Goal: Information Seeking & Learning: Check status

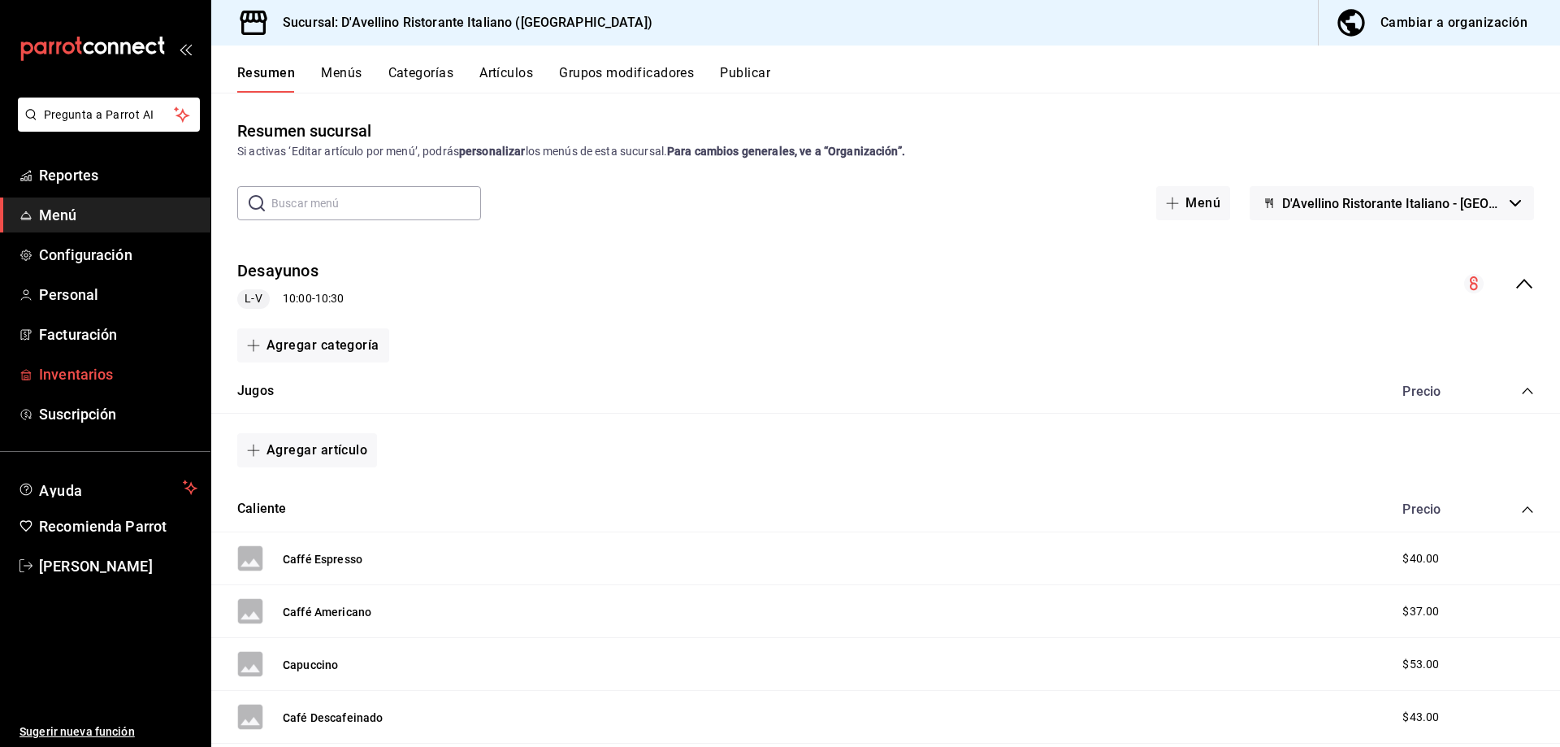
click at [103, 369] on span "Inventarios" at bounding box center [118, 374] width 158 height 22
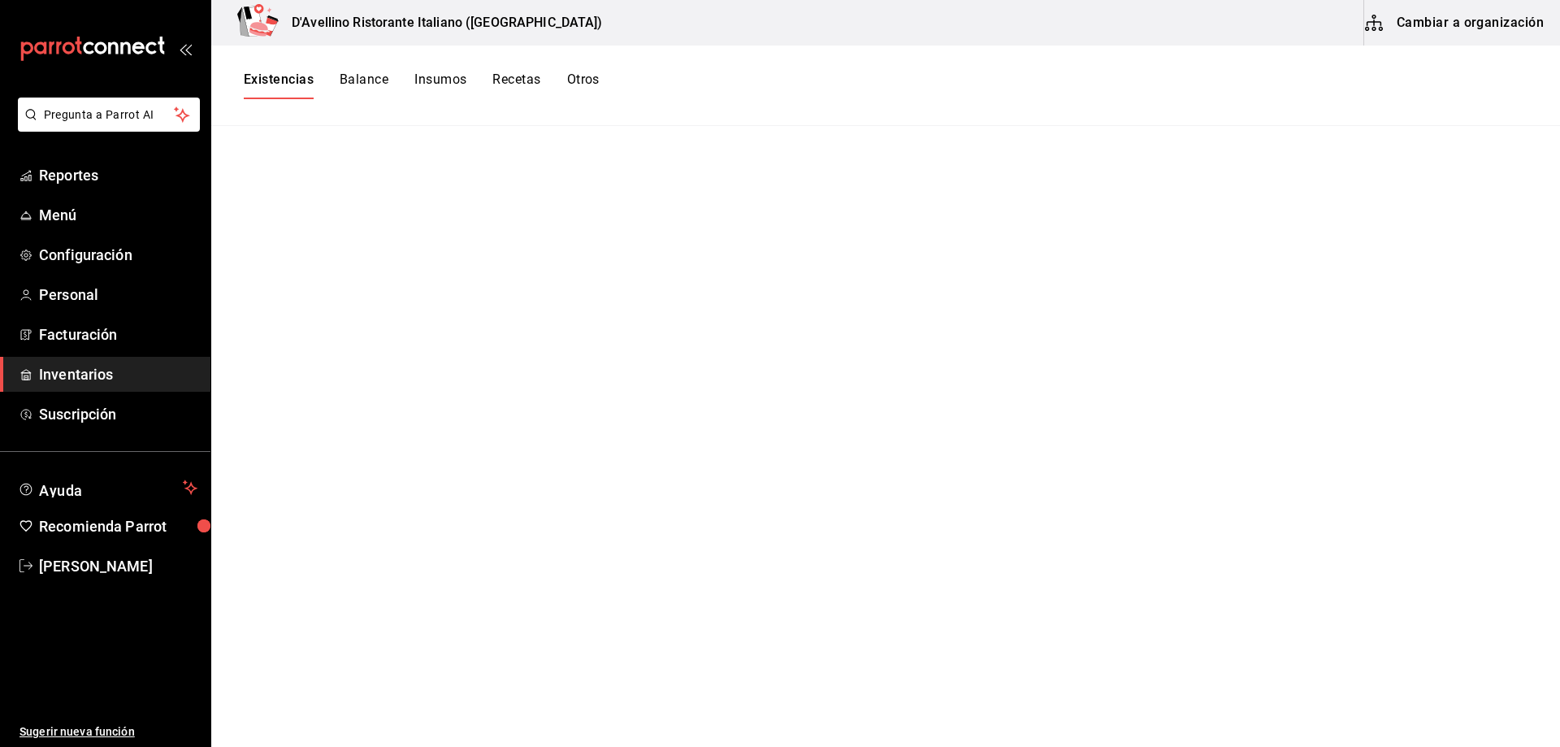
click at [77, 375] on span "Inventarios" at bounding box center [118, 374] width 158 height 22
click at [355, 84] on button "Balance" at bounding box center [364, 85] width 49 height 28
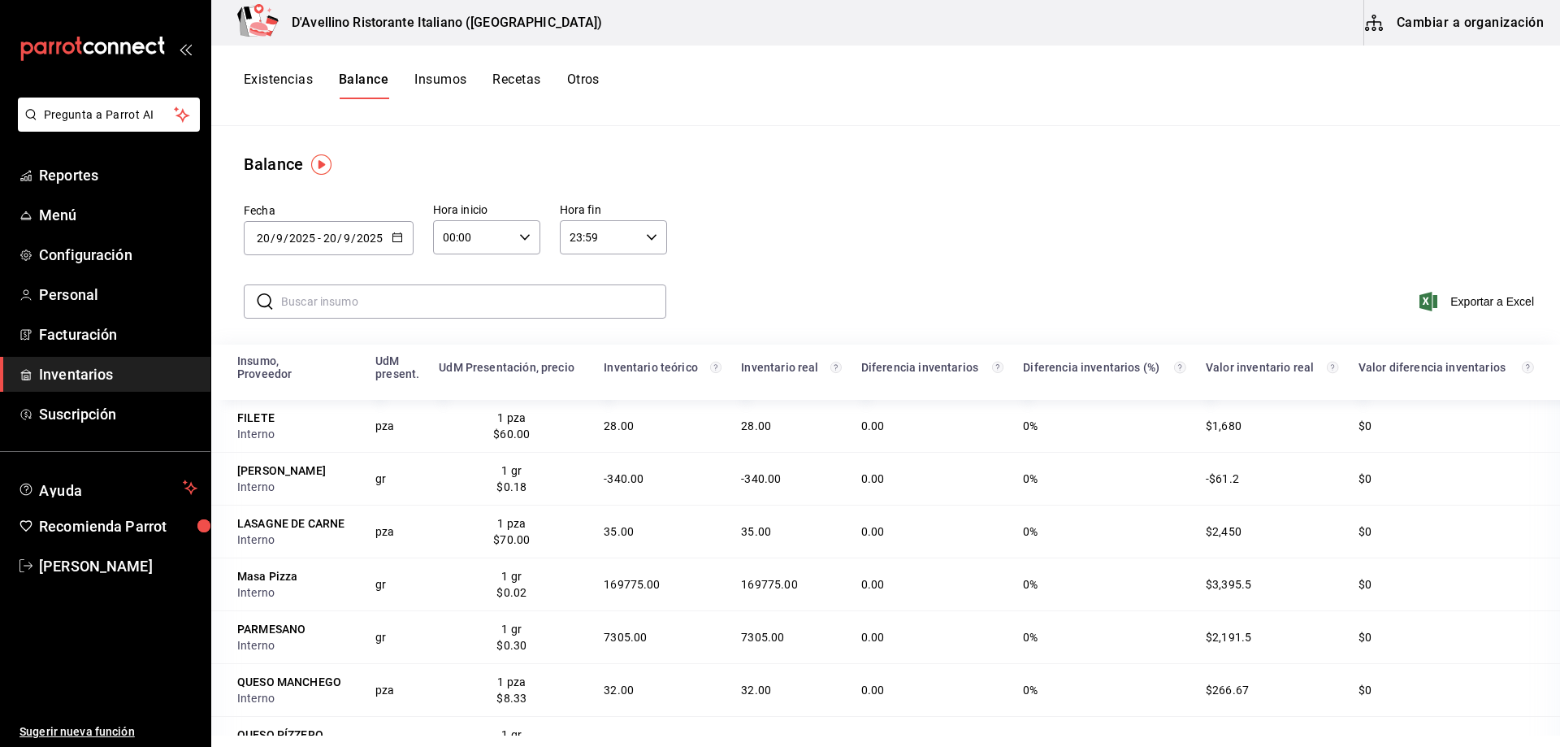
click at [526, 299] on input "text" at bounding box center [473, 301] width 385 height 32
click at [849, 288] on div "​ ​ Exportar a Excel" at bounding box center [882, 311] width 1355 height 67
click at [287, 81] on button "Existencias" at bounding box center [278, 85] width 69 height 28
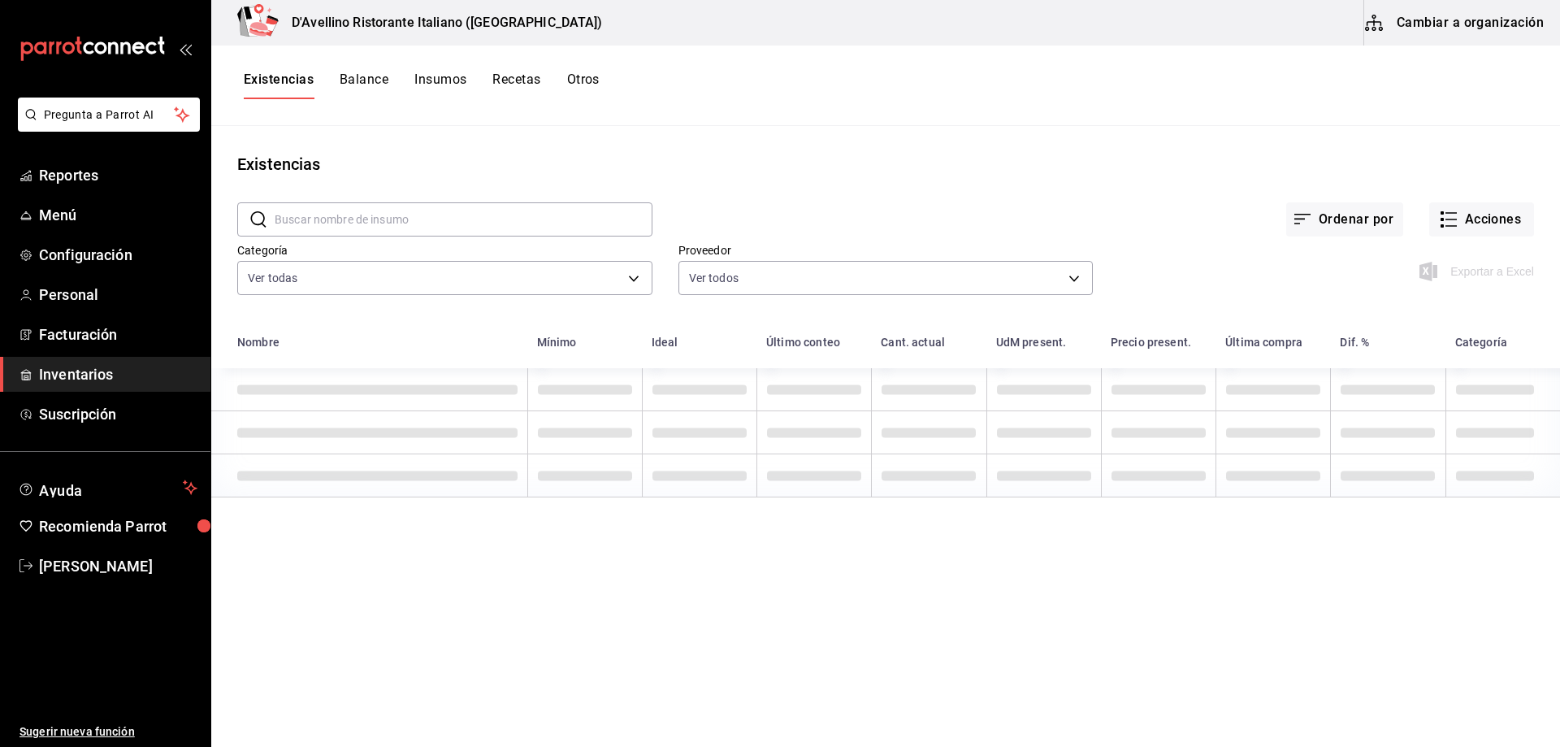
click at [491, 219] on input "text" at bounding box center [464, 219] width 378 height 32
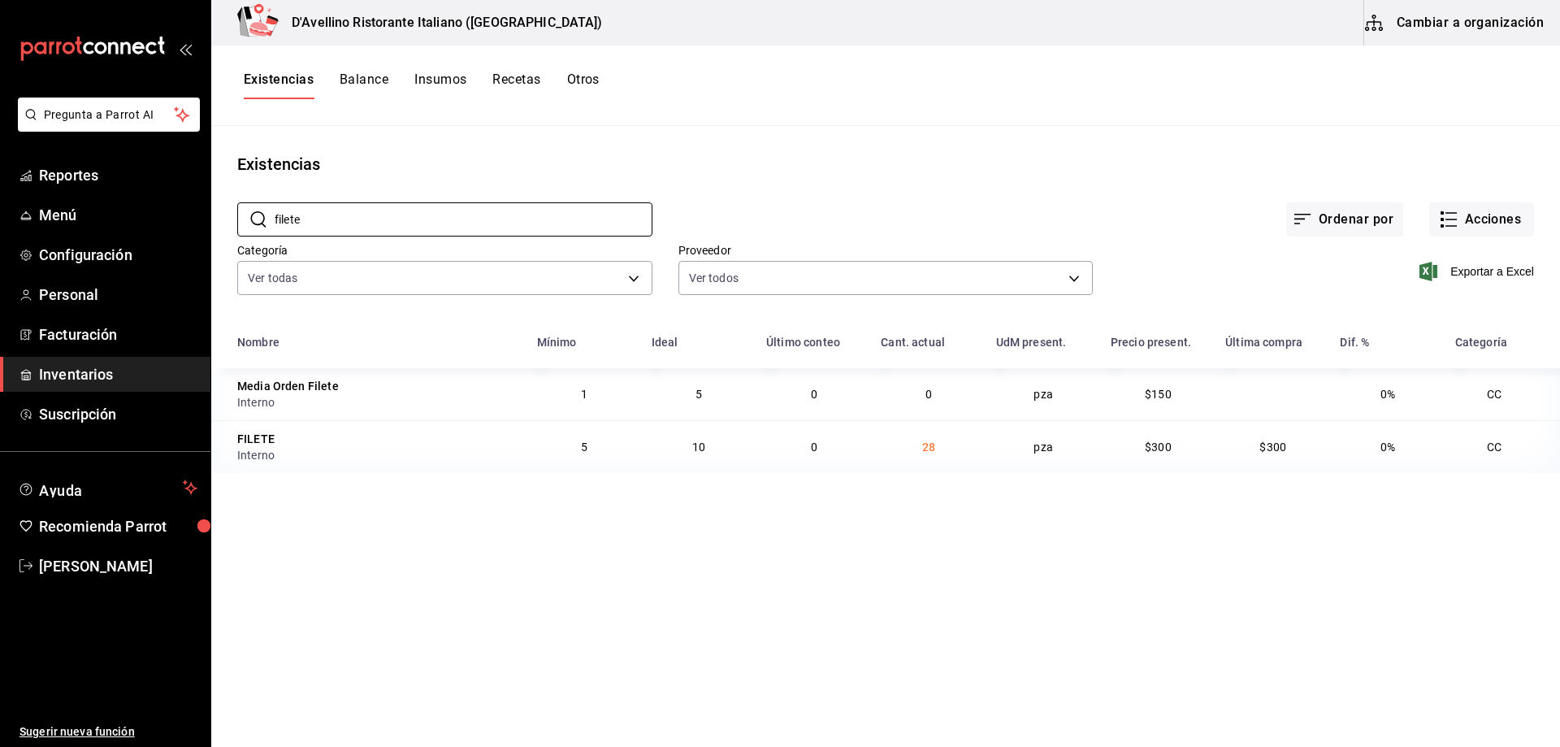
type input "filete"
click at [852, 167] on div "Existencias" at bounding box center [885, 164] width 1349 height 24
click at [57, 173] on span "Reportes" at bounding box center [118, 175] width 158 height 22
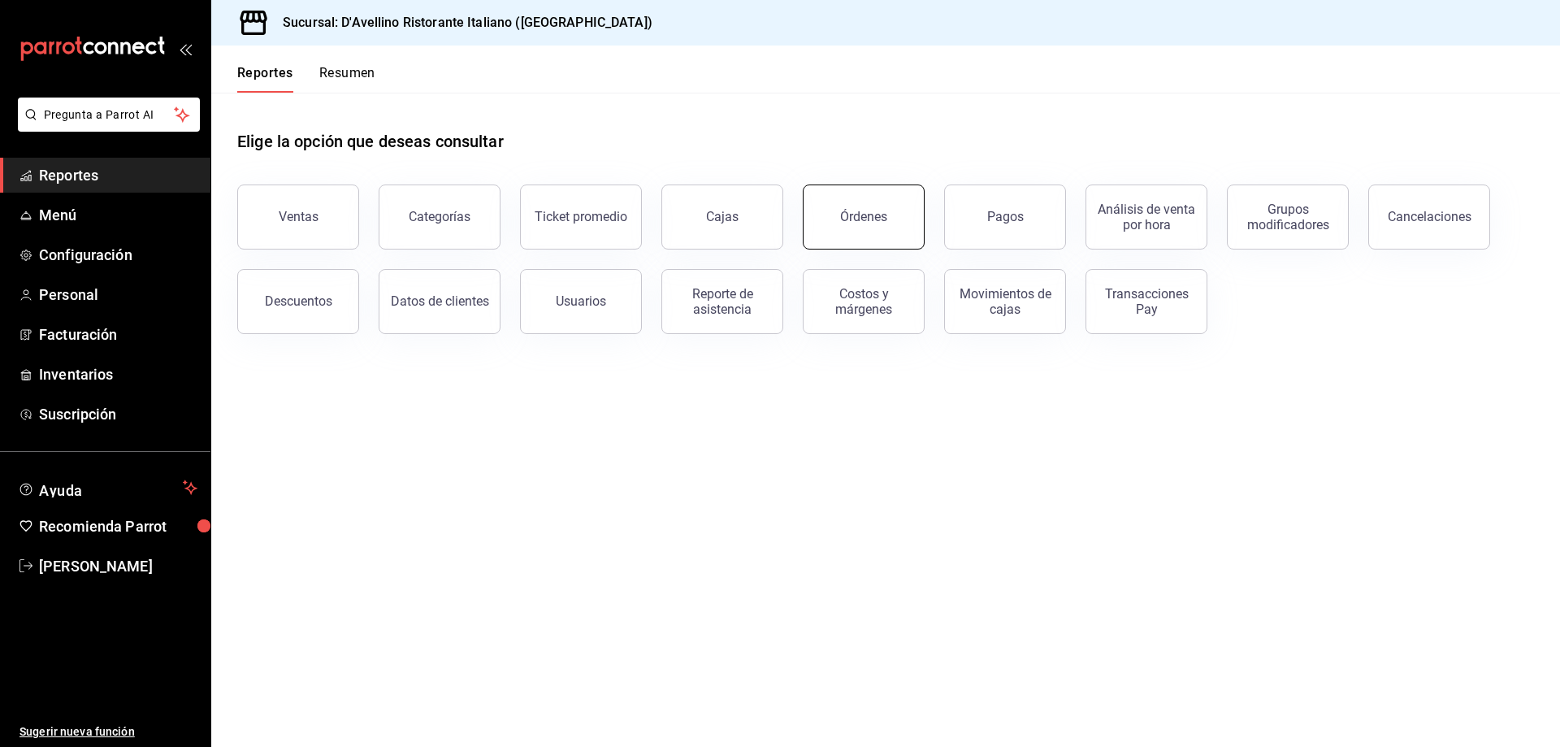
click at [897, 218] on button "Órdenes" at bounding box center [864, 216] width 122 height 65
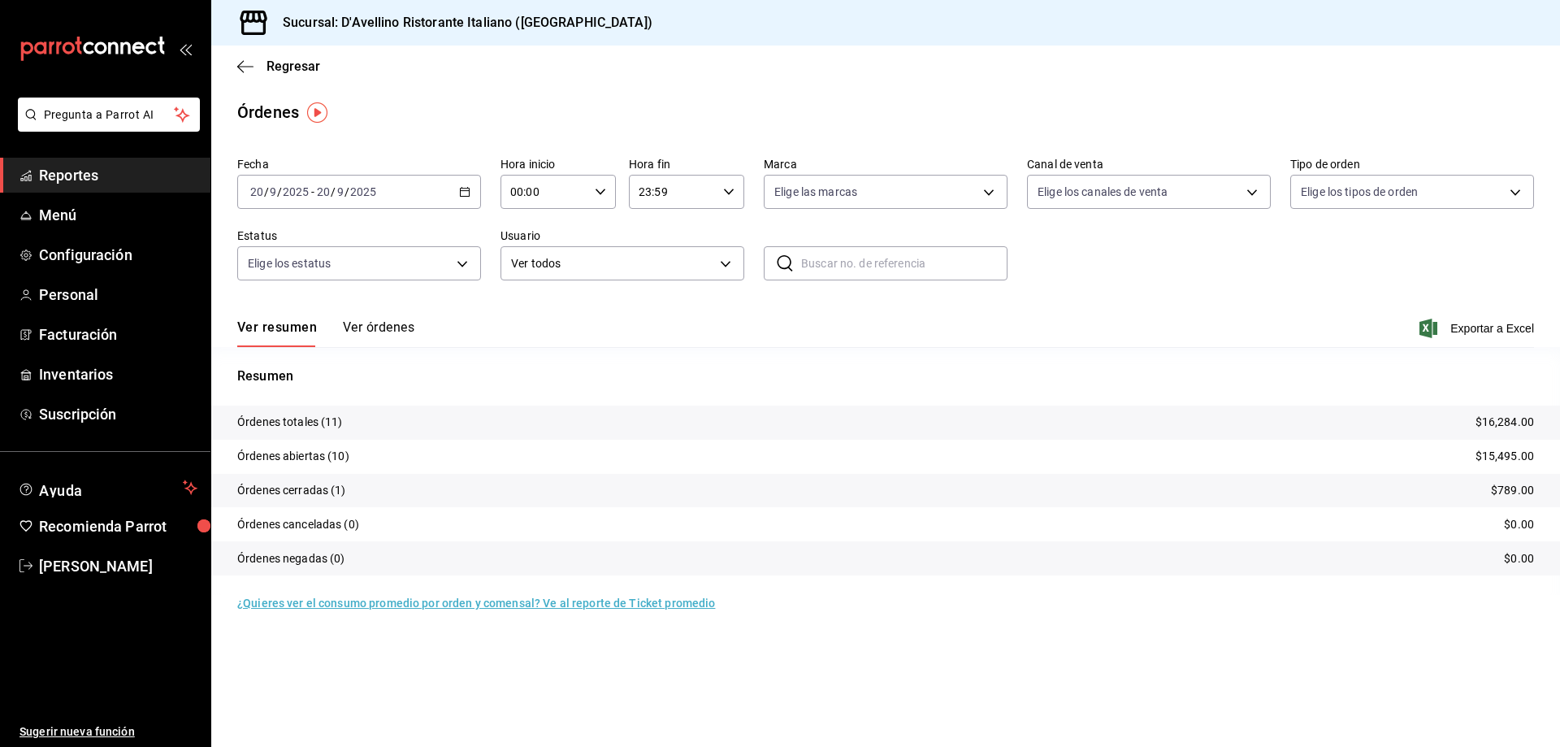
click at [1149, 323] on div "Ver resumen Ver órdenes Exportar a Excel" at bounding box center [885, 323] width 1297 height 47
click at [375, 325] on button "Ver órdenes" at bounding box center [378, 333] width 71 height 28
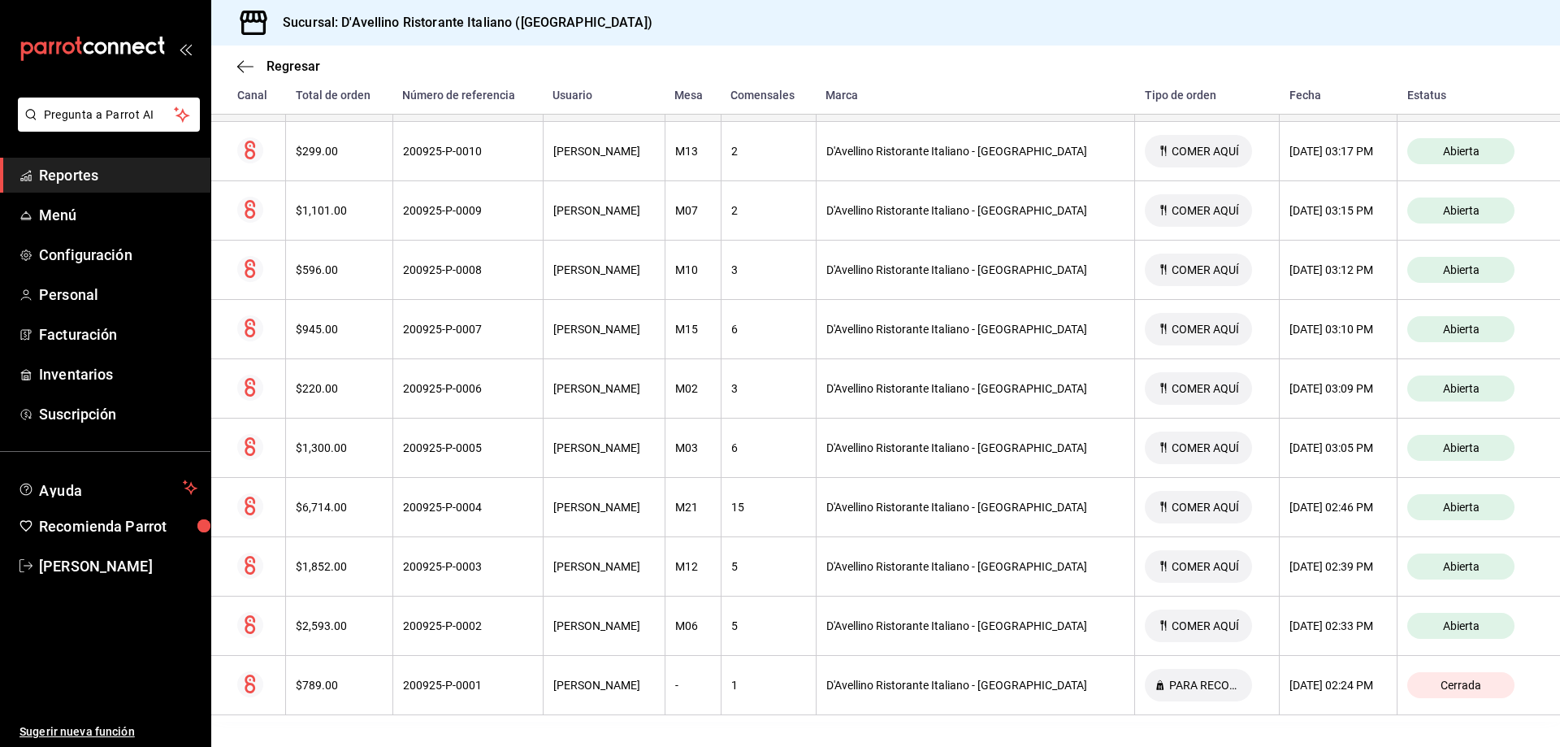
scroll to position [355, 0]
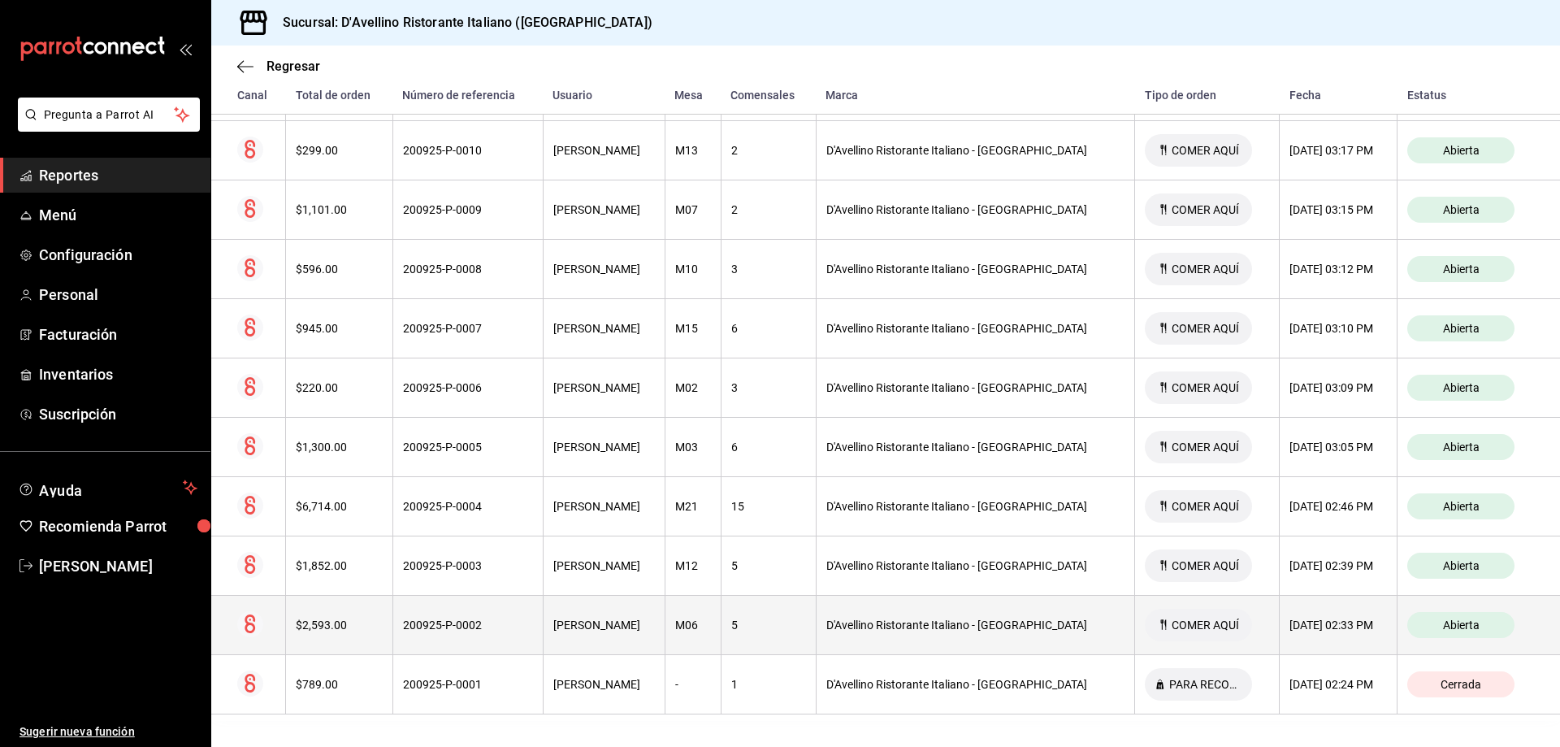
click at [1454, 622] on span "Abierta" at bounding box center [1461, 624] width 50 height 13
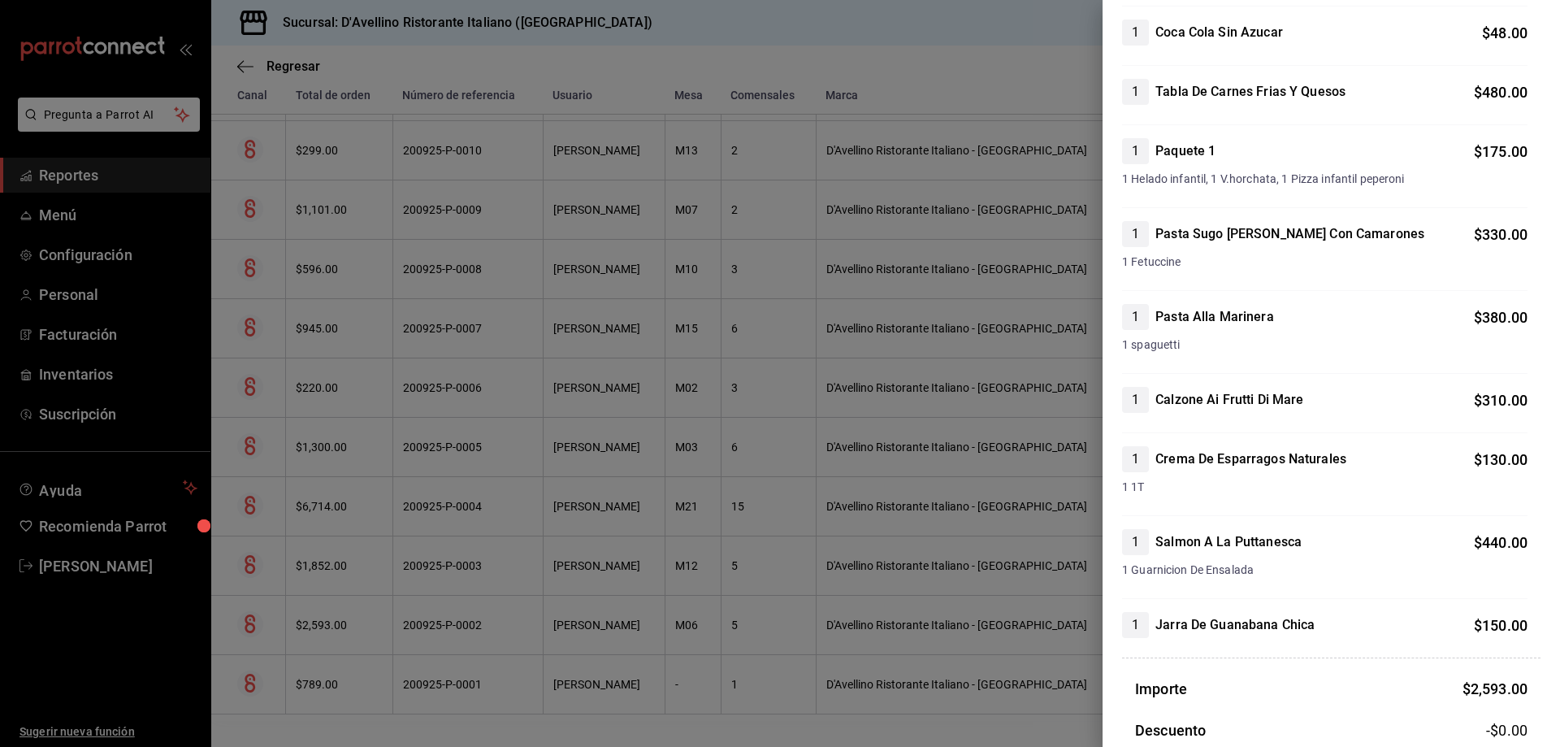
scroll to position [231, 0]
click at [1035, 409] on div at bounding box center [780, 373] width 1560 height 747
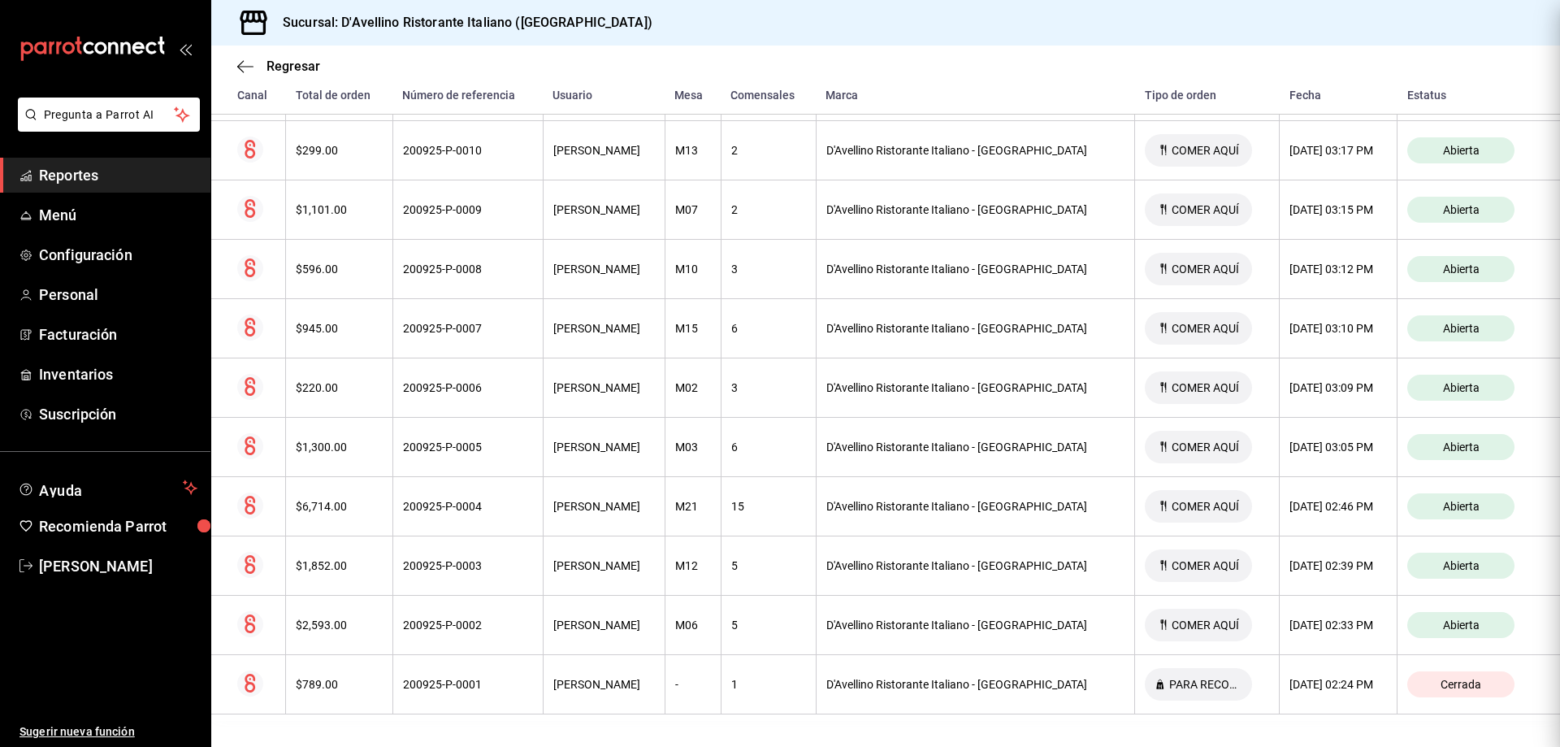
scroll to position [0, 0]
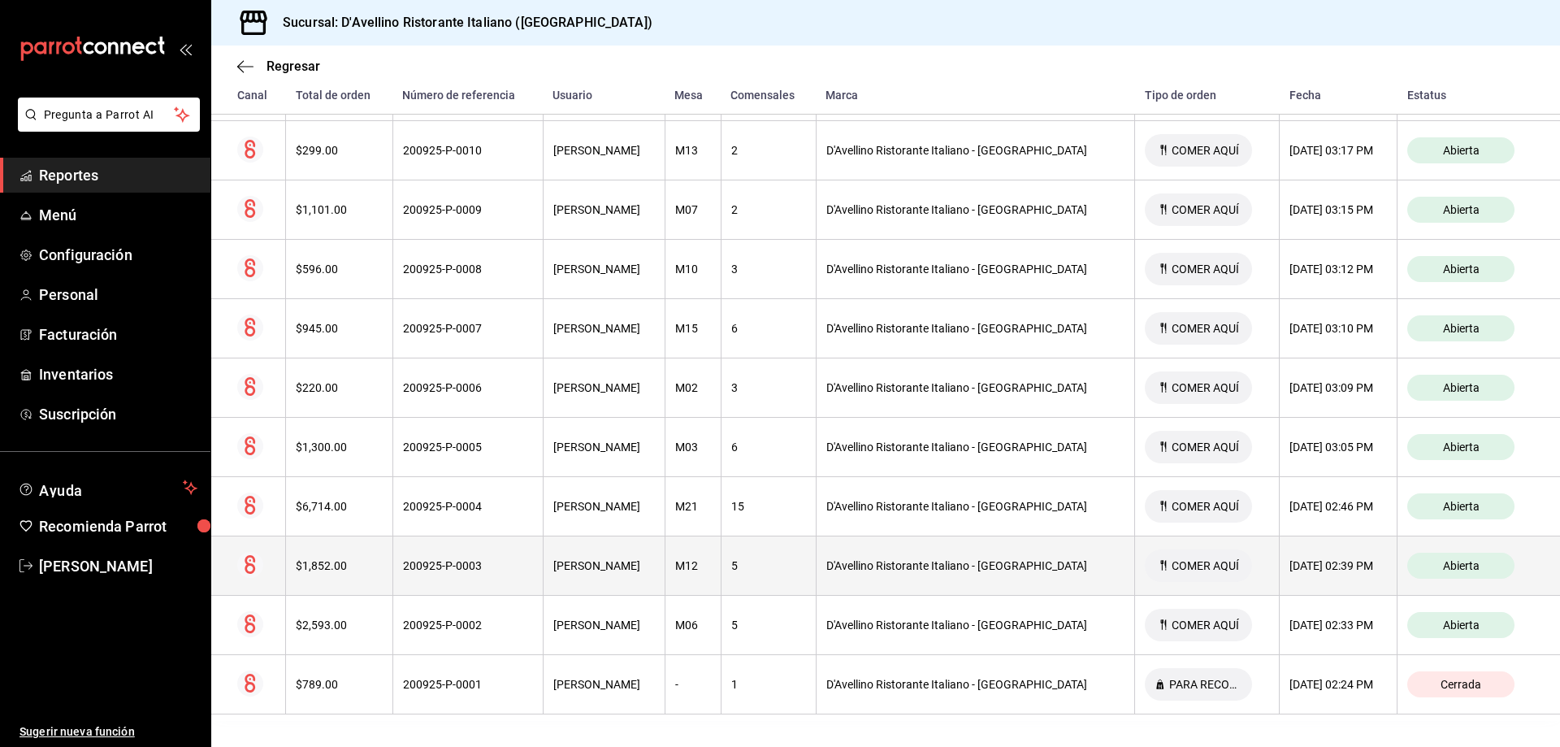
click at [1444, 560] on span "Abierta" at bounding box center [1461, 565] width 50 height 13
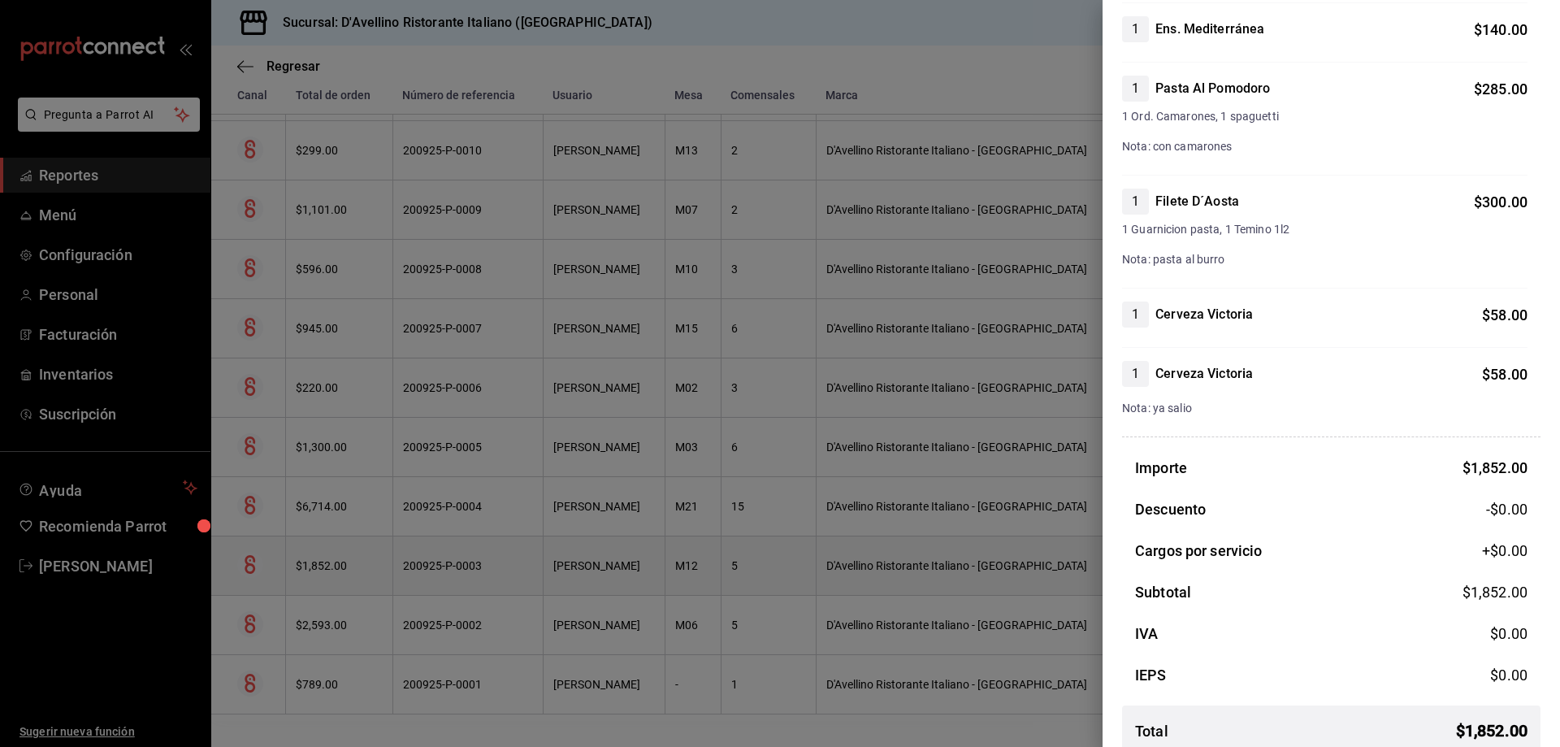
scroll to position [630, 0]
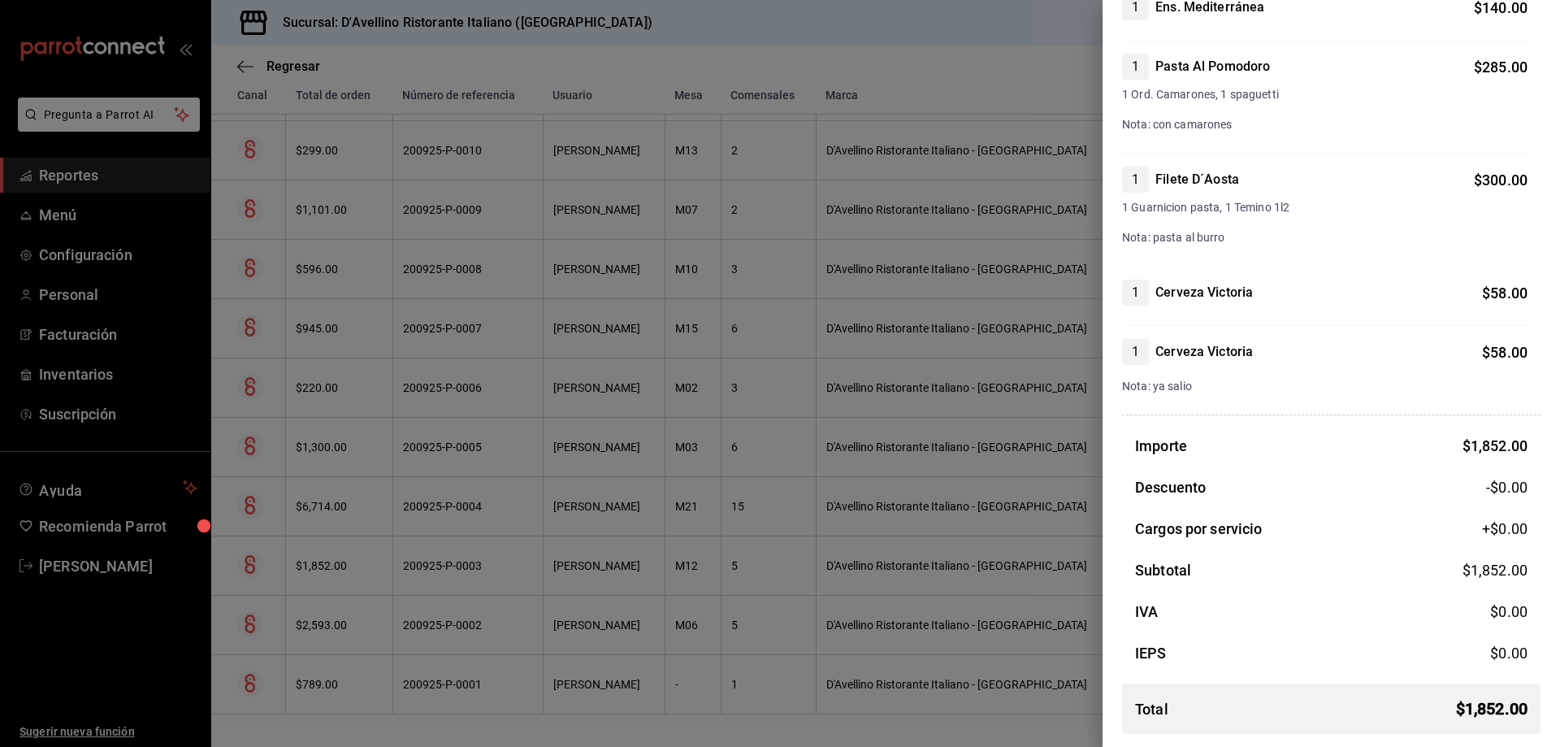
click at [882, 424] on div at bounding box center [780, 373] width 1560 height 747
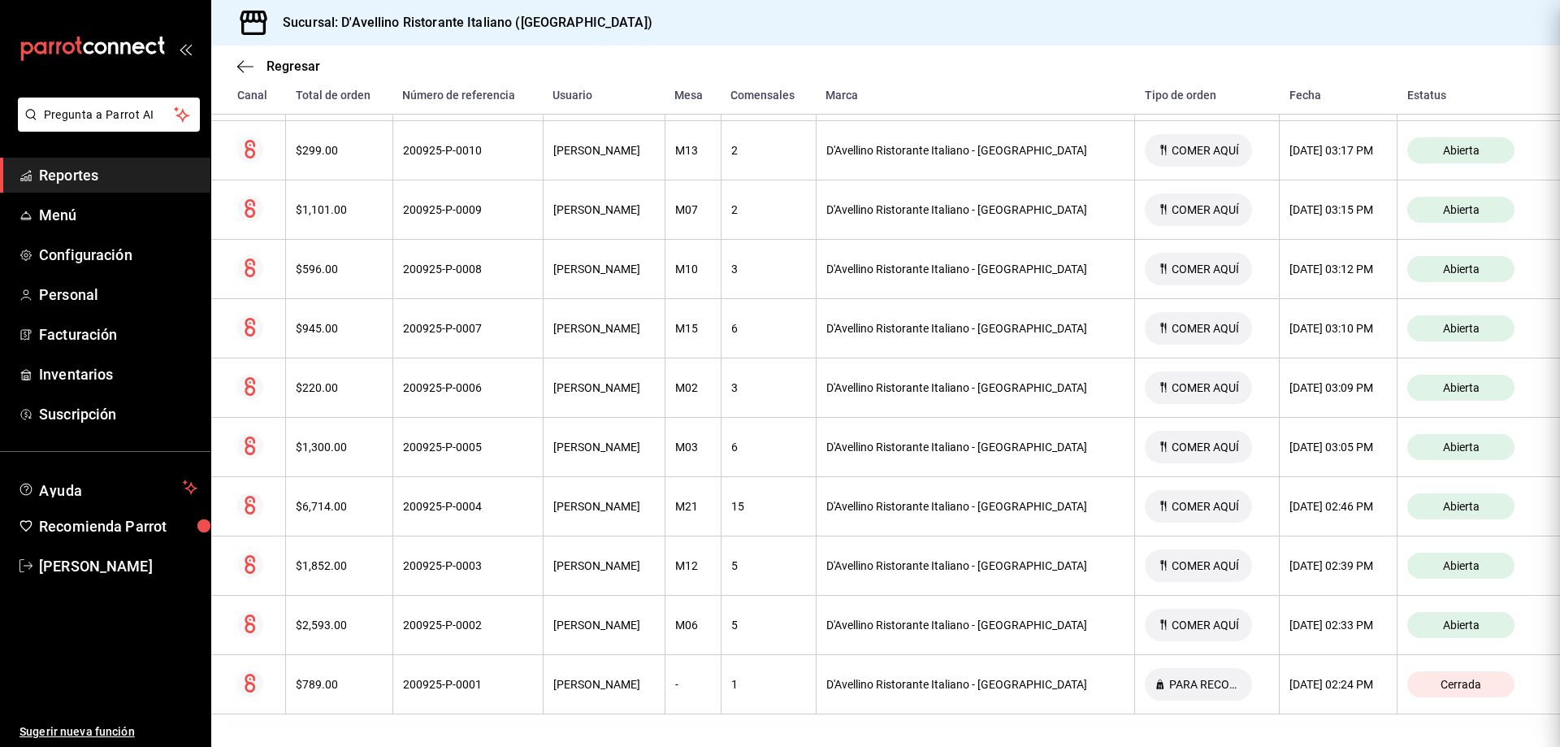
scroll to position [0, 0]
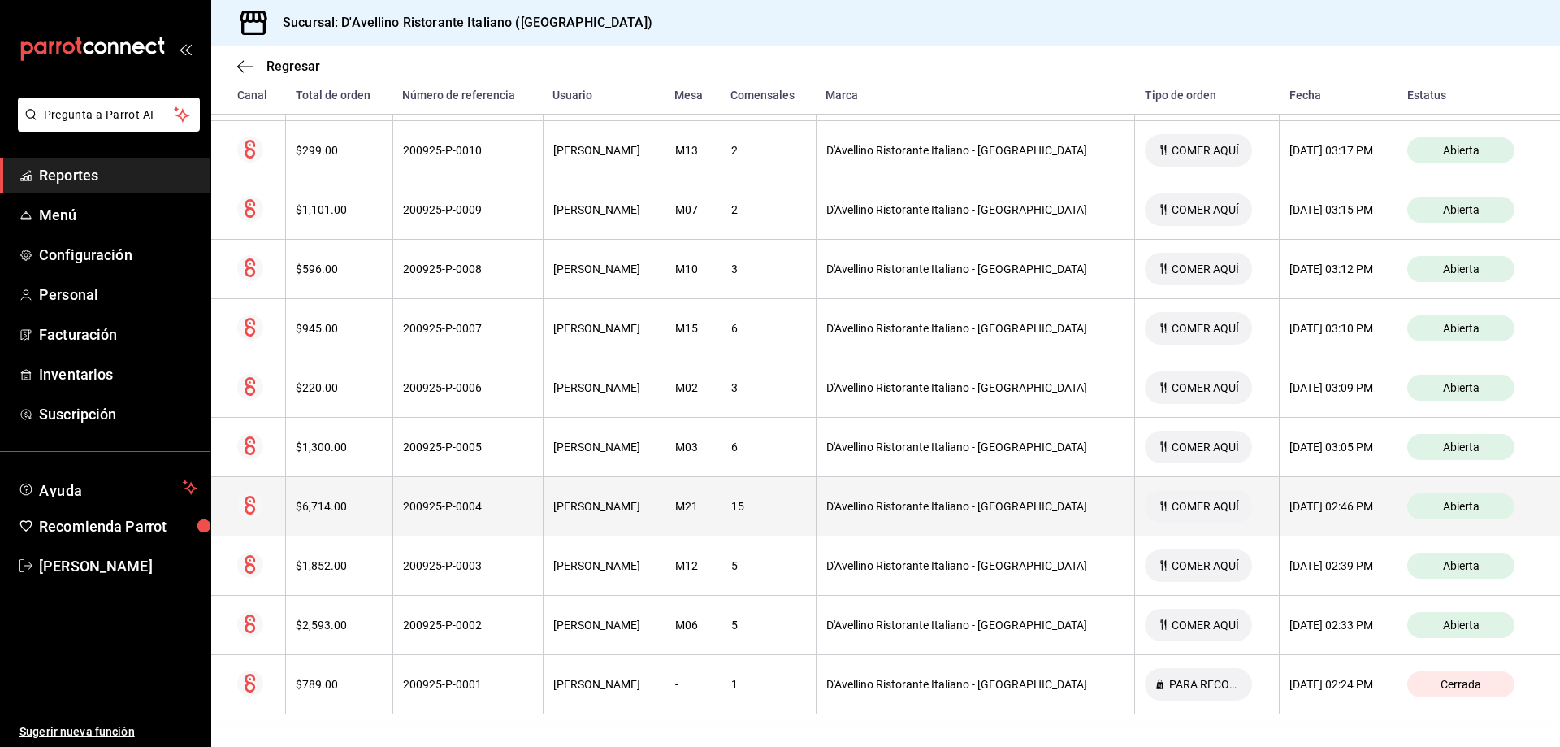
click at [1430, 505] on div "Abierta" at bounding box center [1460, 506] width 107 height 26
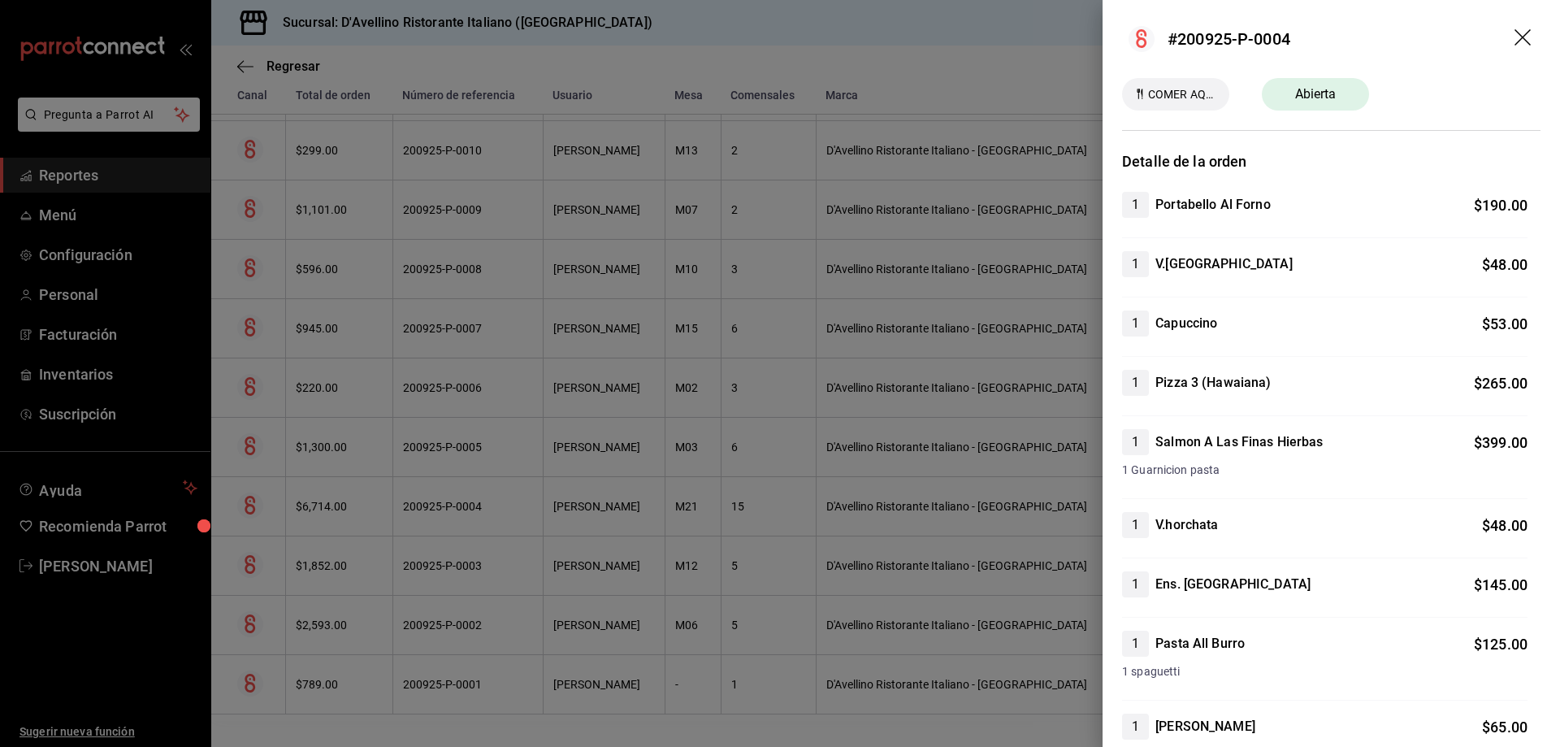
click at [981, 336] on div at bounding box center [780, 373] width 1560 height 747
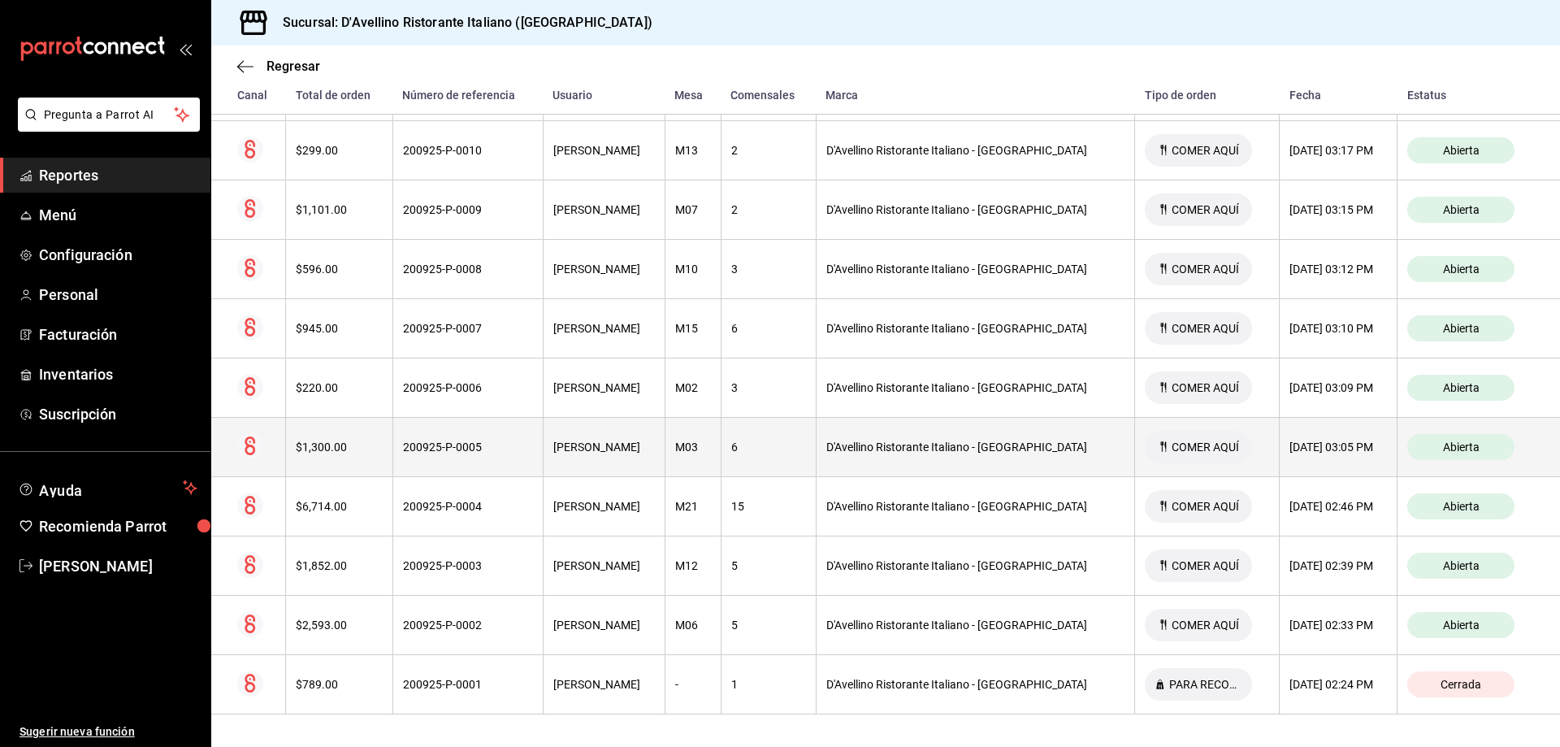
click at [1463, 439] on div "Abierta" at bounding box center [1460, 447] width 107 height 26
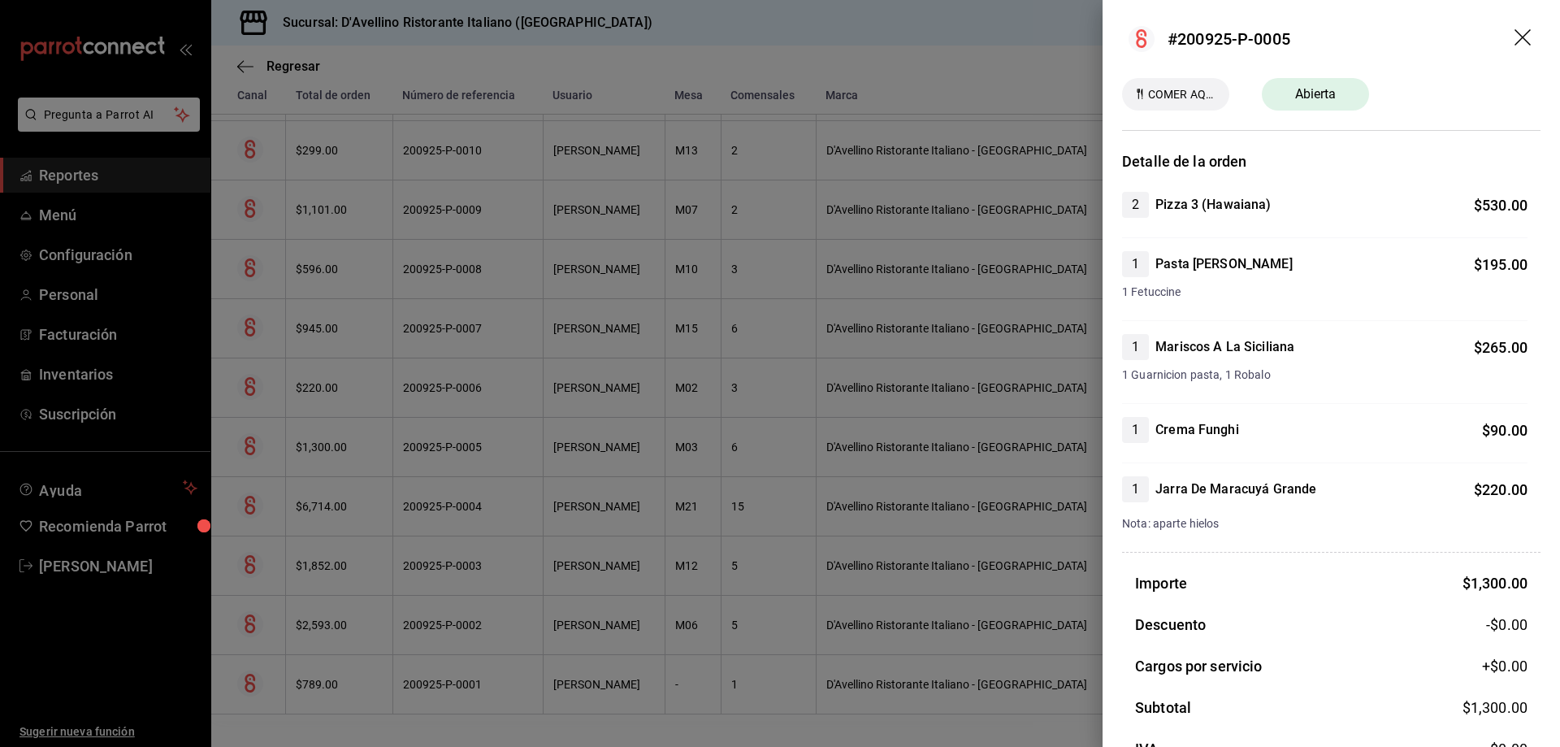
click at [1108, 378] on div "Detalle de la orden 2 Pizza 3 (Hawaiana) $ 530.00 1 Pasta Sugo Alfredo $ 195.00…" at bounding box center [1330, 517] width 457 height 734
click at [1060, 356] on div at bounding box center [780, 373] width 1560 height 747
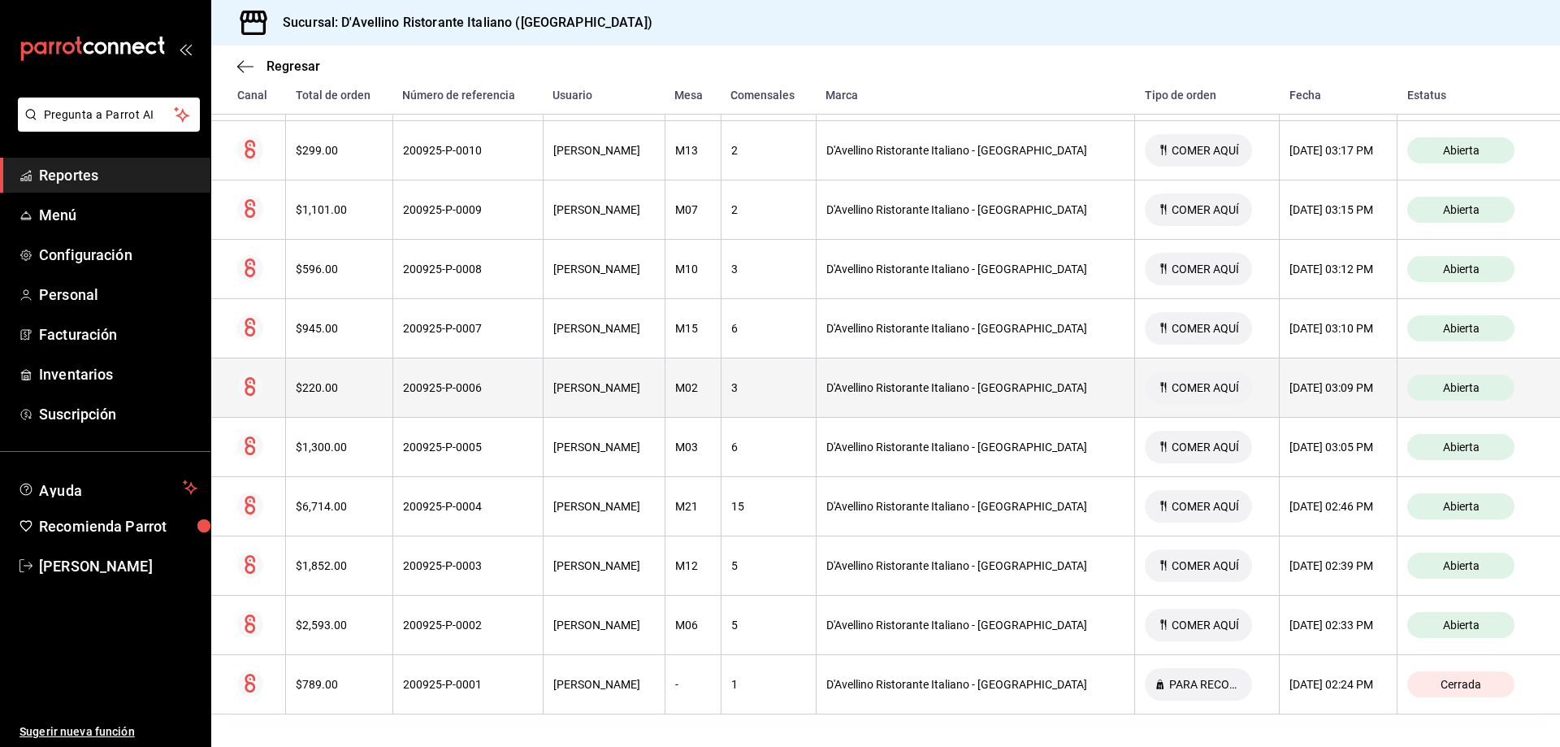
click at [1460, 391] on span "Abierta" at bounding box center [1461, 387] width 50 height 13
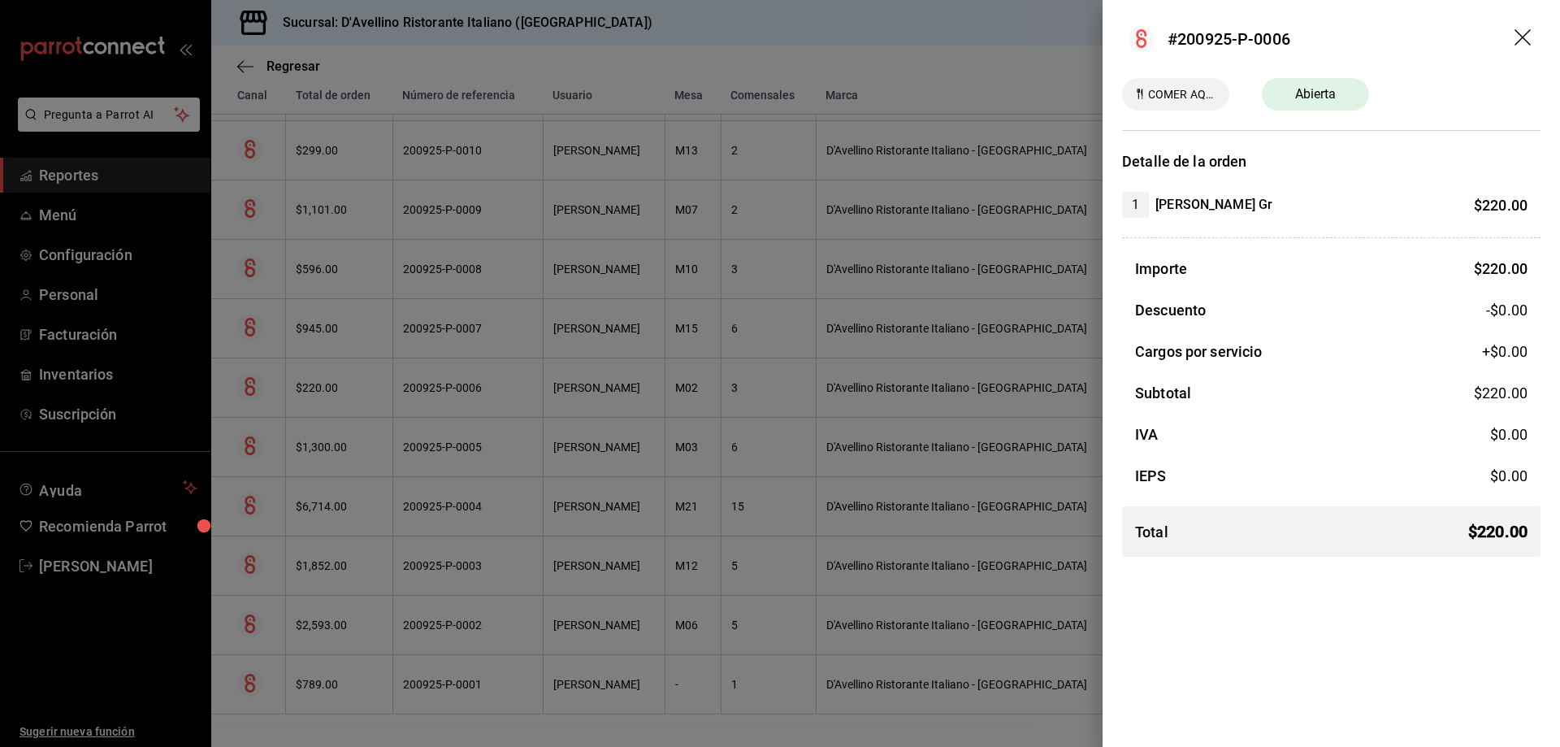
click at [900, 364] on div at bounding box center [780, 373] width 1560 height 747
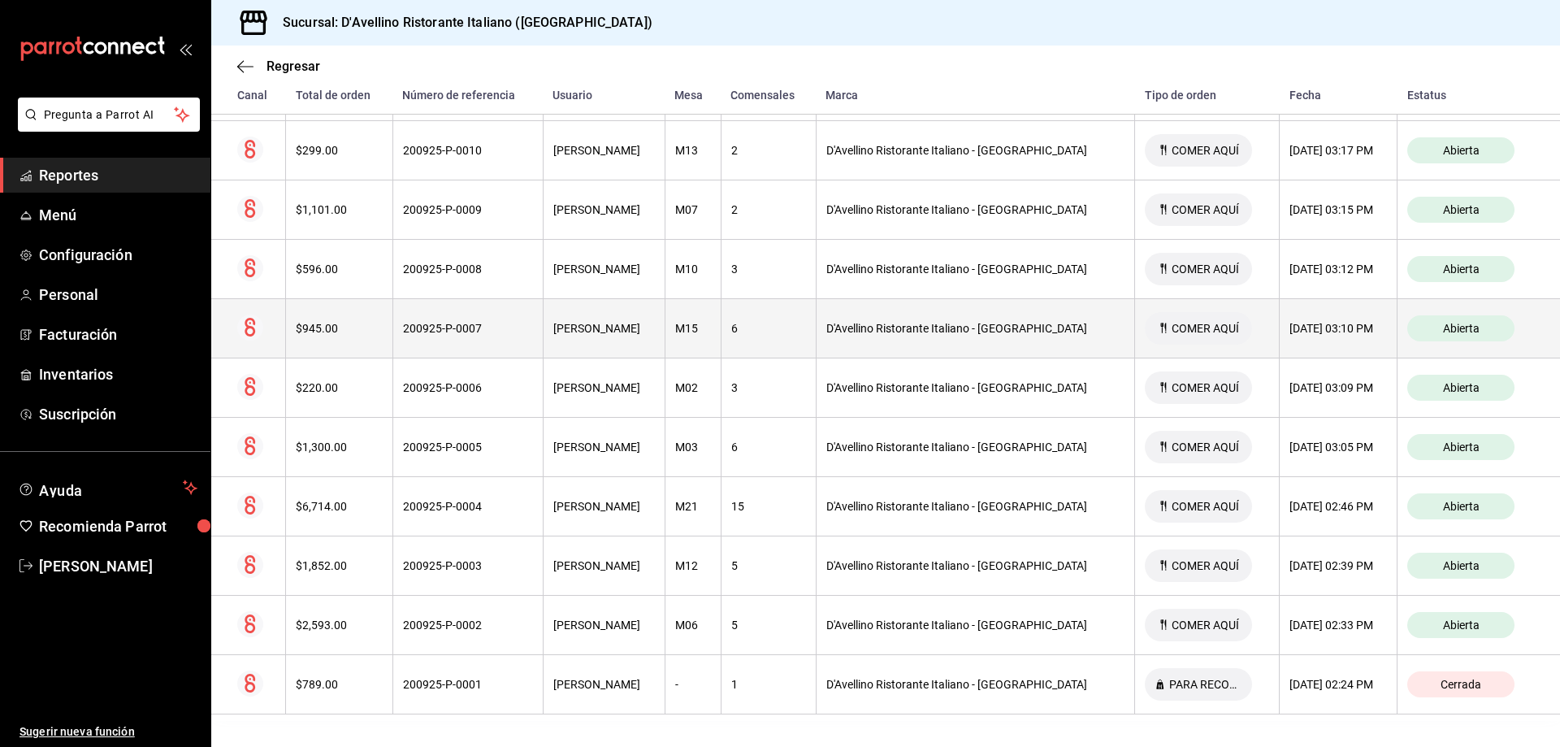
click at [1460, 327] on span "Abierta" at bounding box center [1461, 328] width 50 height 13
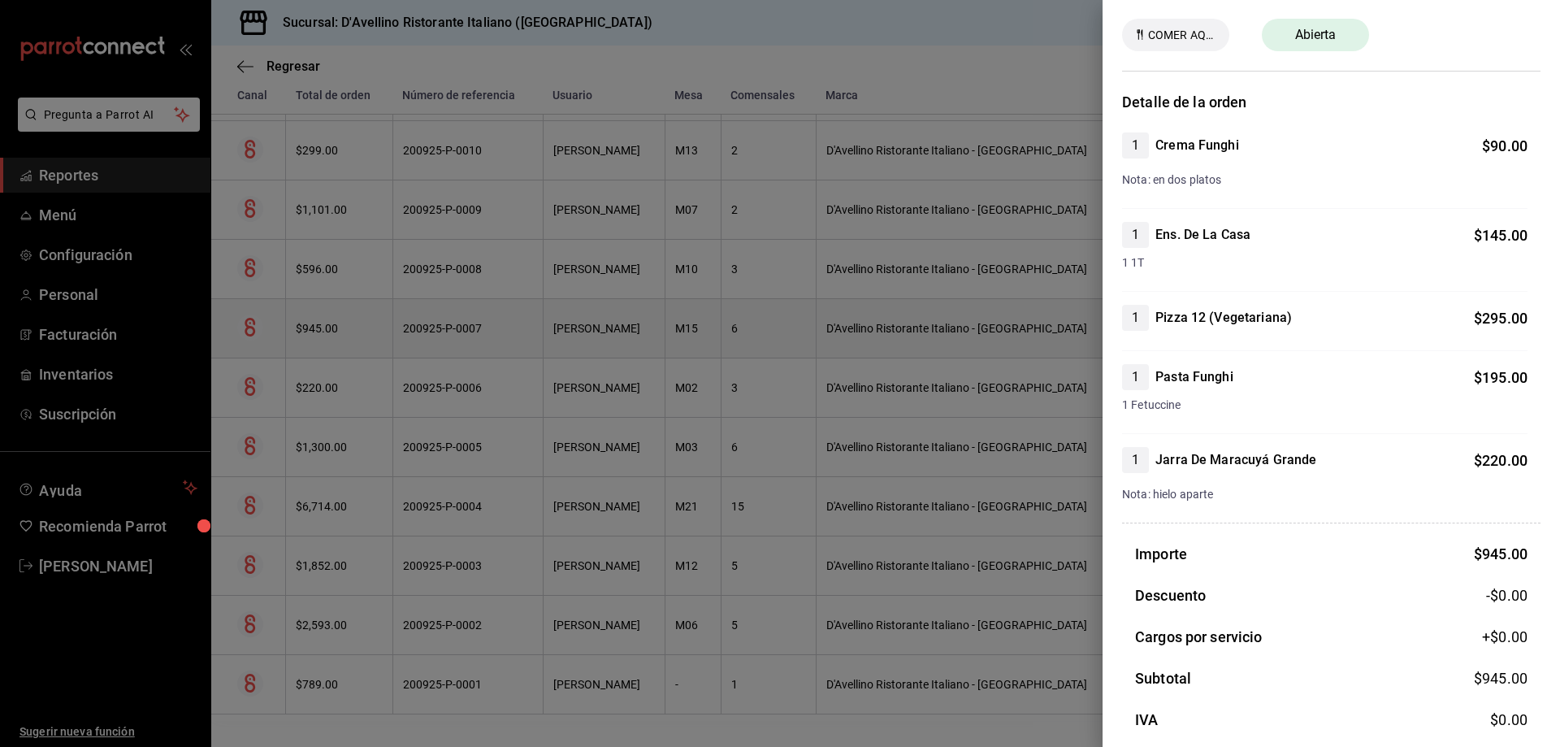
scroll to position [81, 0]
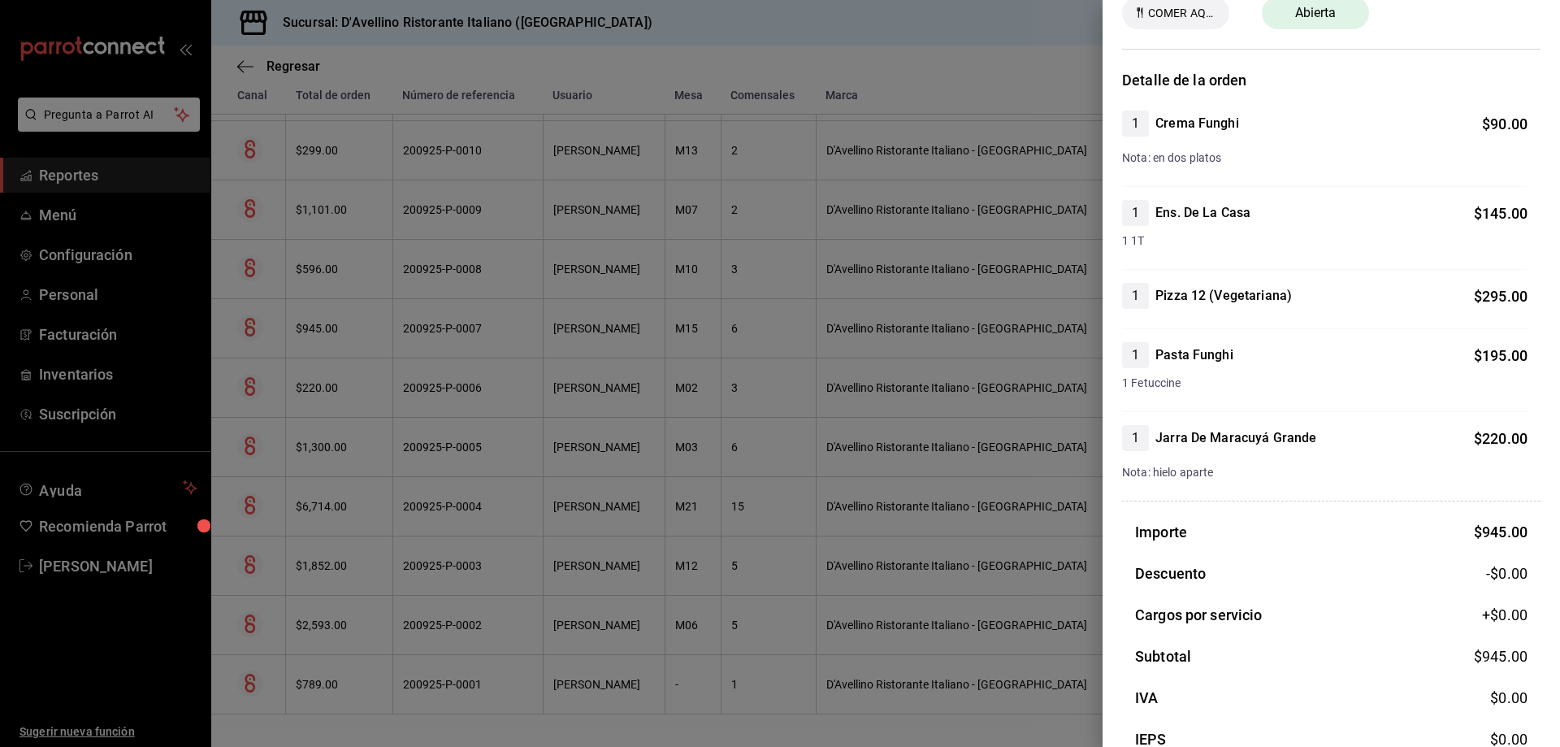
click at [938, 267] on div at bounding box center [780, 373] width 1560 height 747
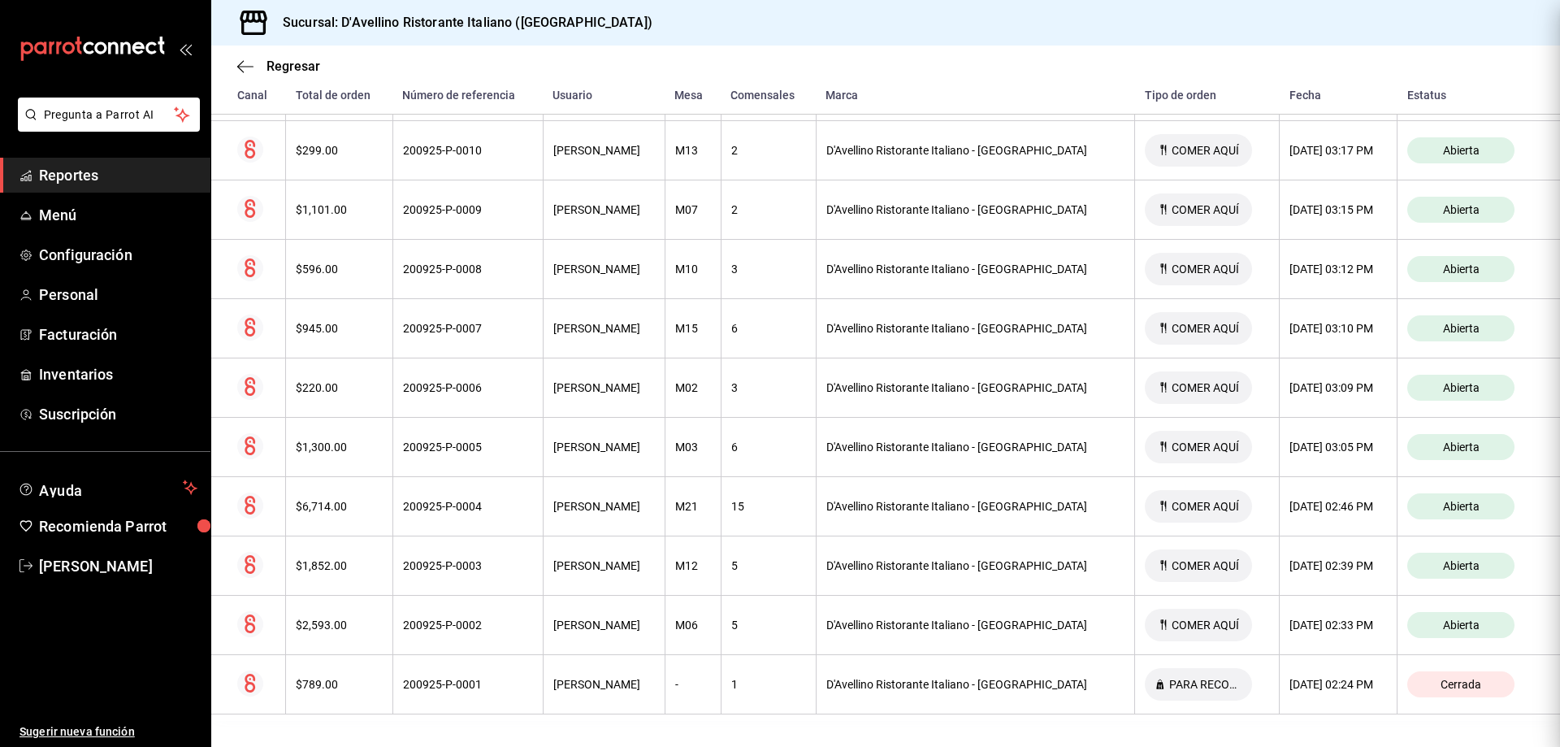
scroll to position [0, 0]
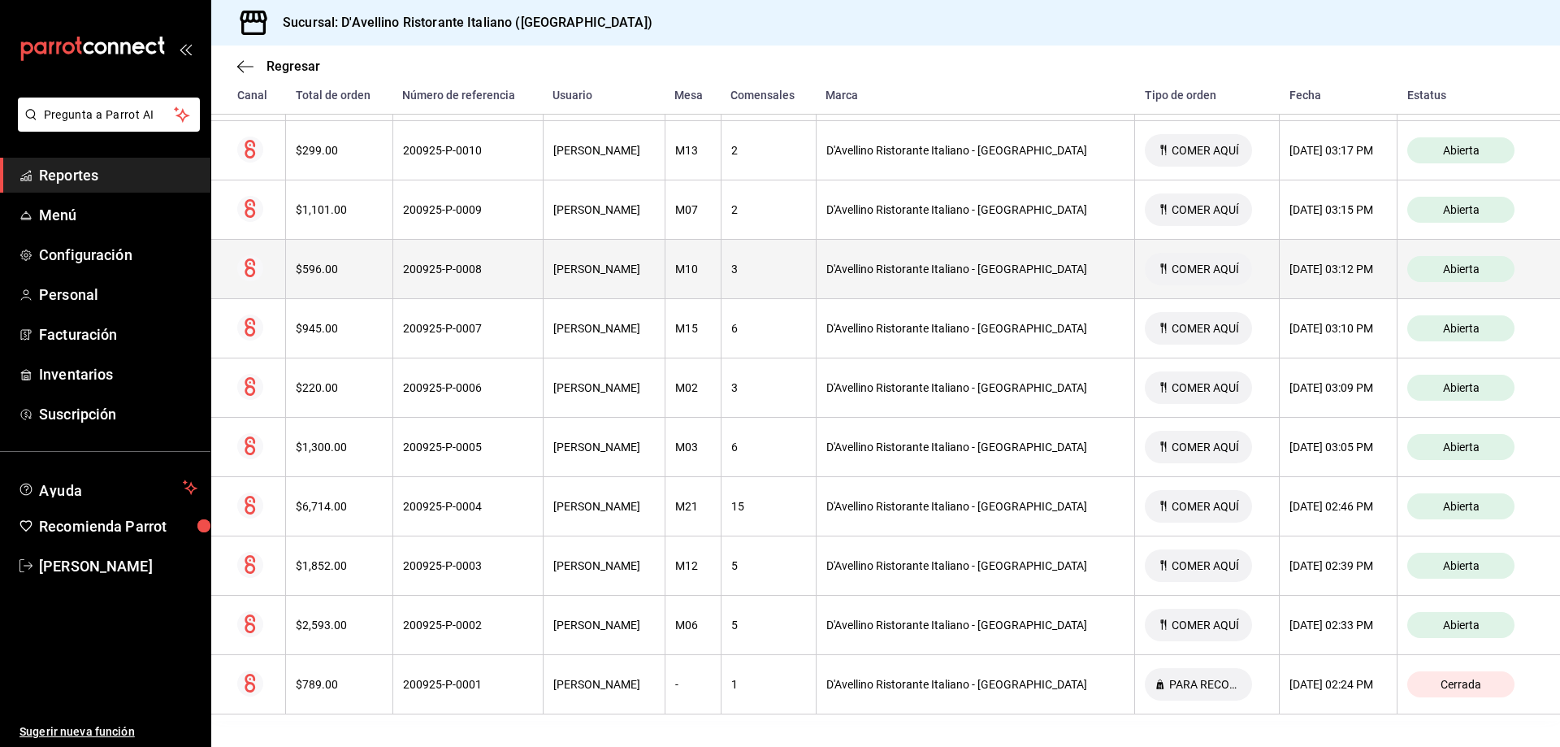
click at [1441, 269] on span "Abierta" at bounding box center [1461, 268] width 50 height 13
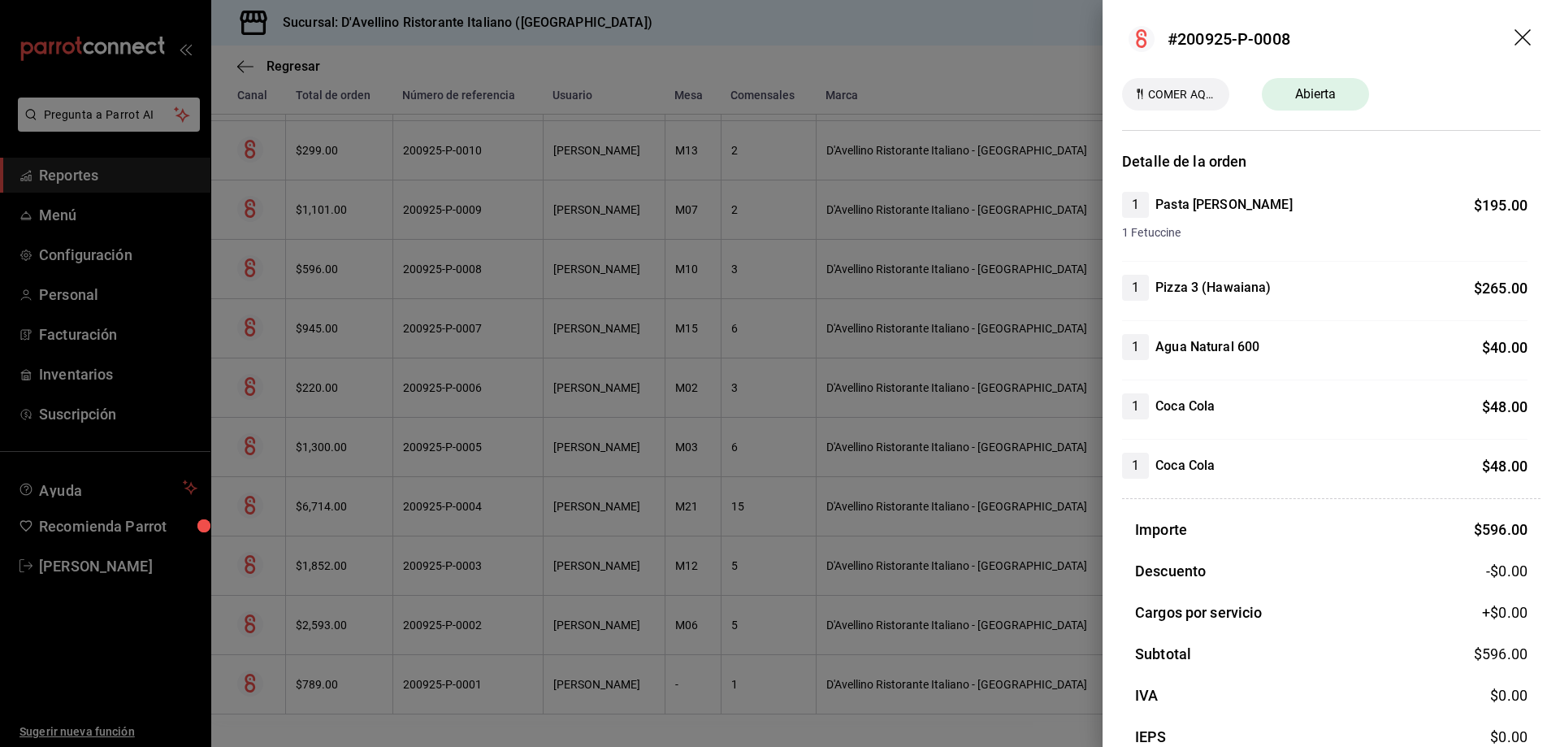
click at [927, 302] on div at bounding box center [780, 373] width 1560 height 747
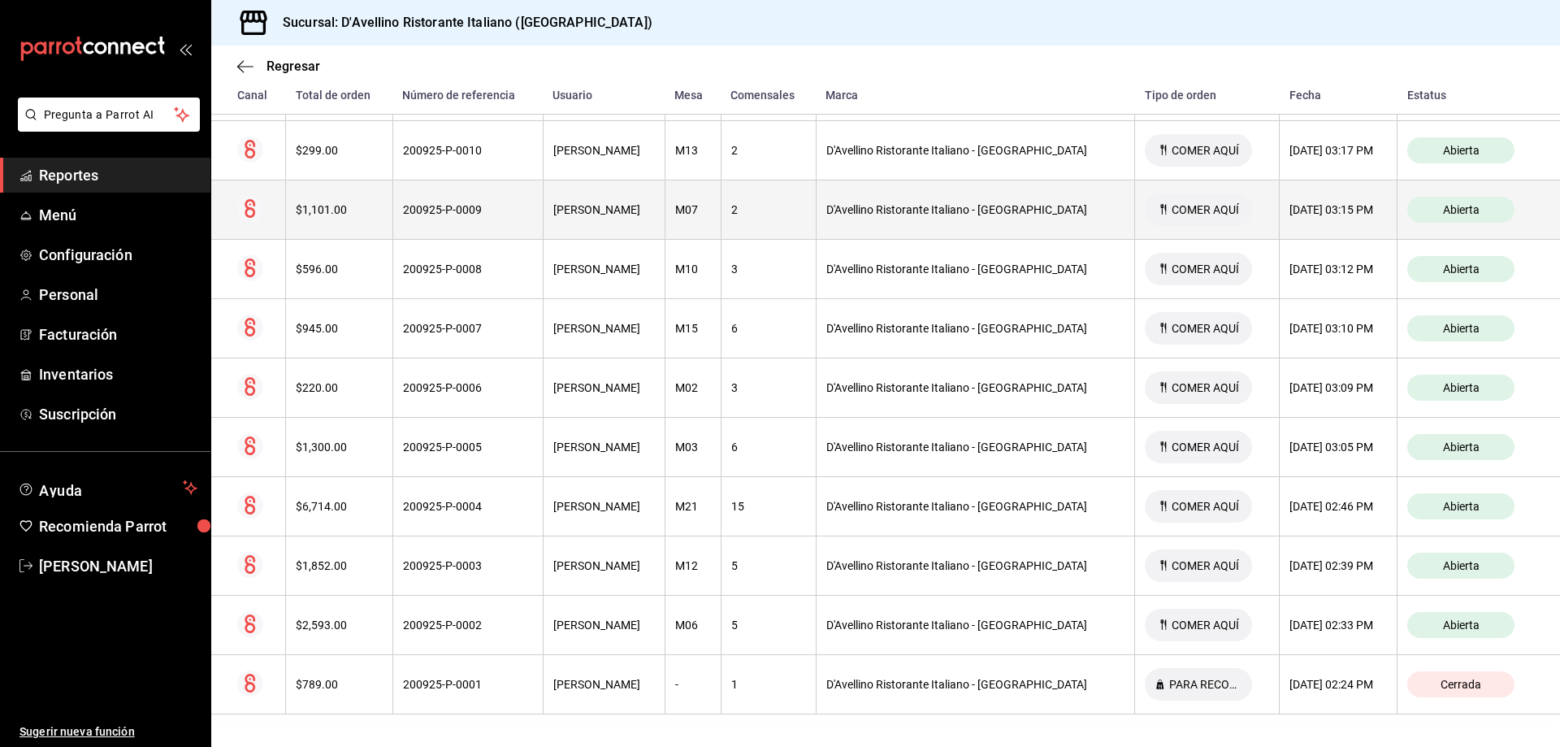
click at [1470, 204] on span "Abierta" at bounding box center [1461, 209] width 50 height 13
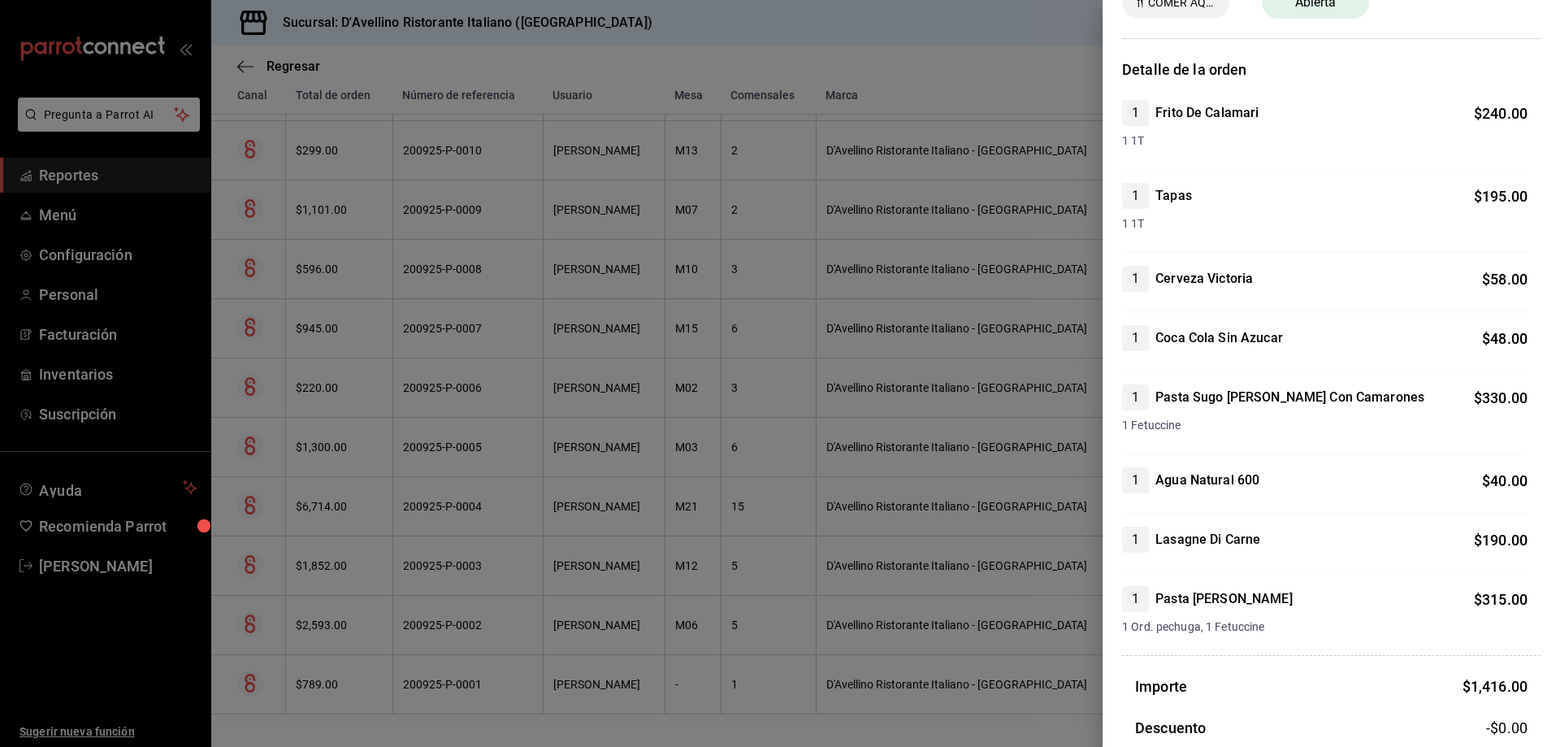
scroll to position [89, 0]
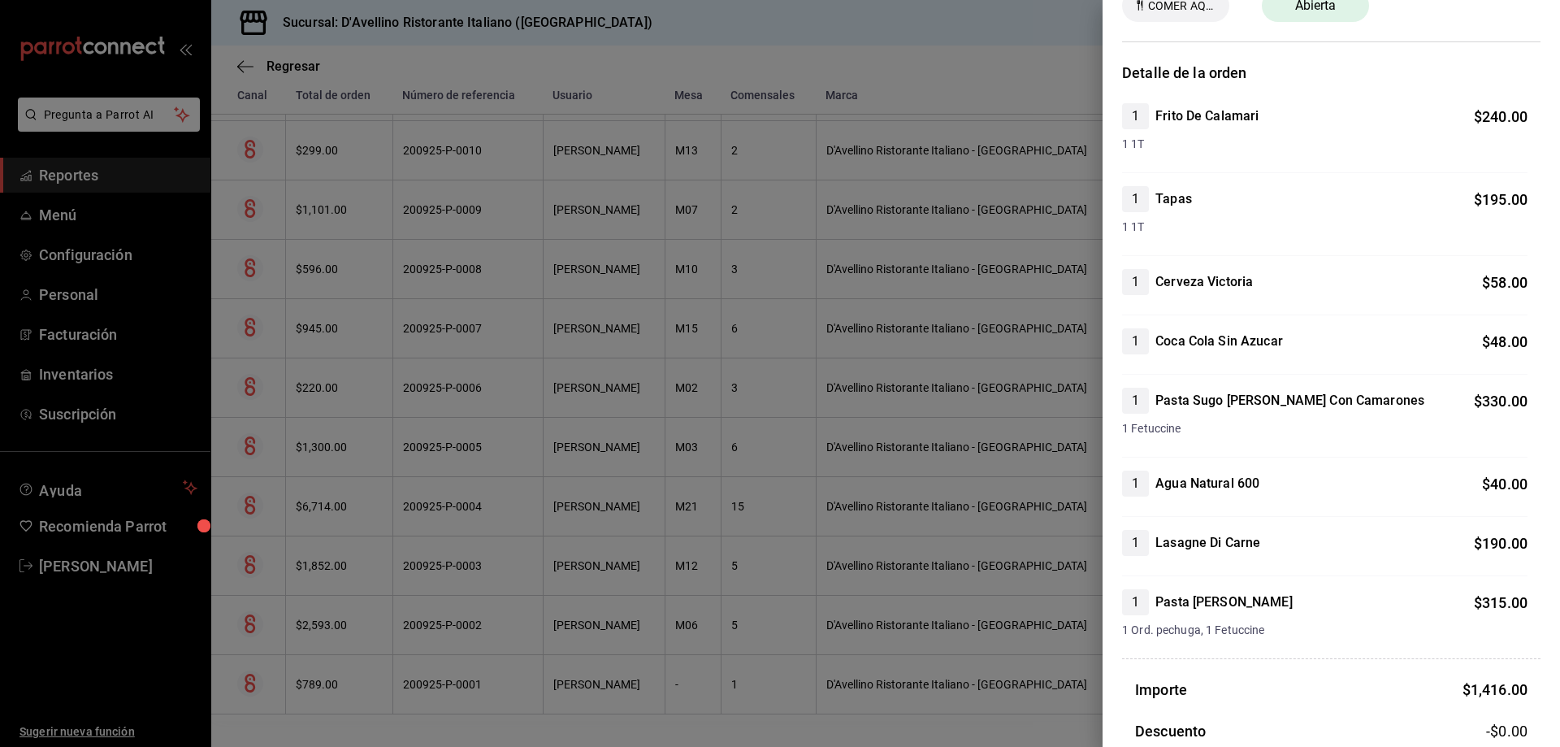
click at [885, 267] on div at bounding box center [780, 373] width 1560 height 747
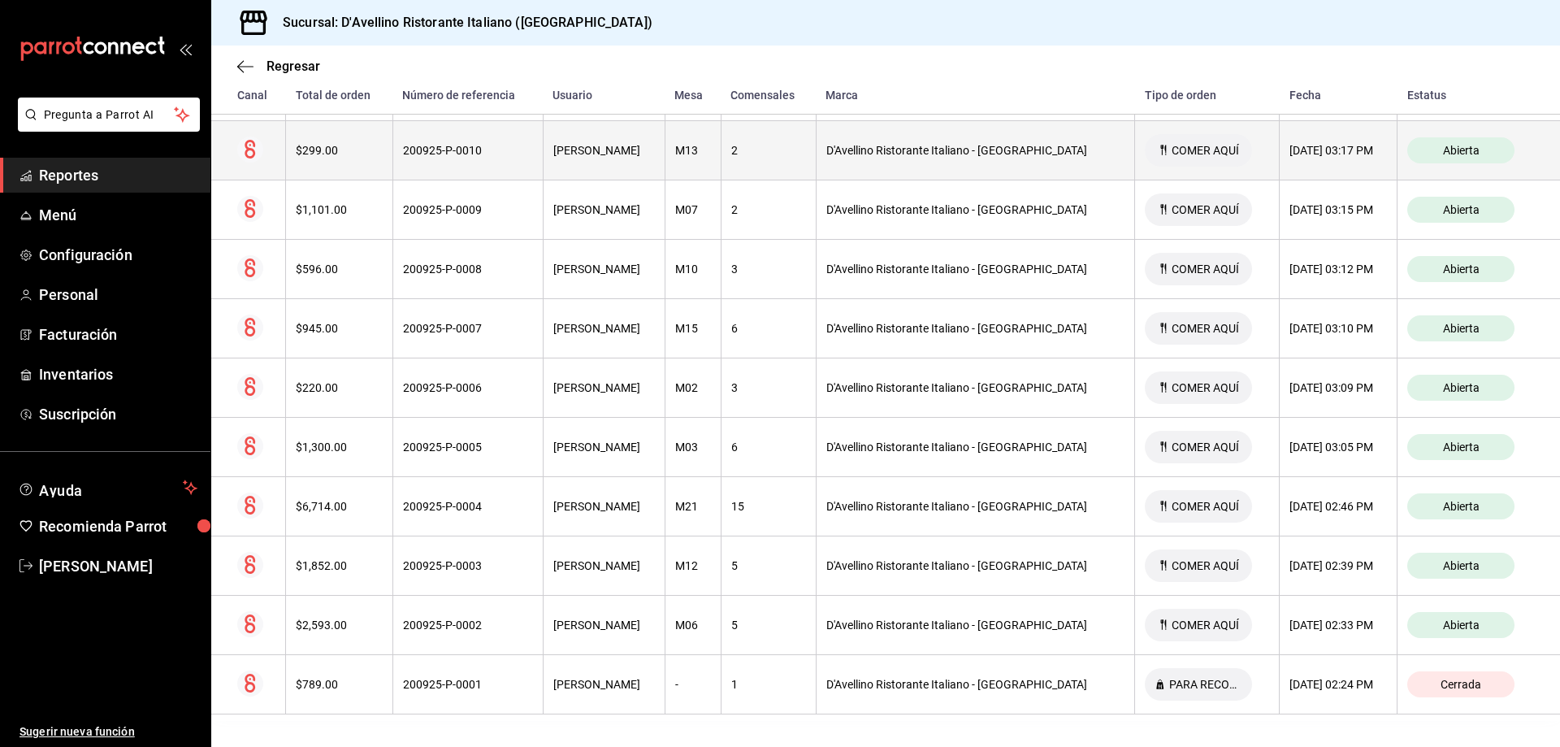
click at [1437, 145] on span "Abierta" at bounding box center [1461, 150] width 50 height 13
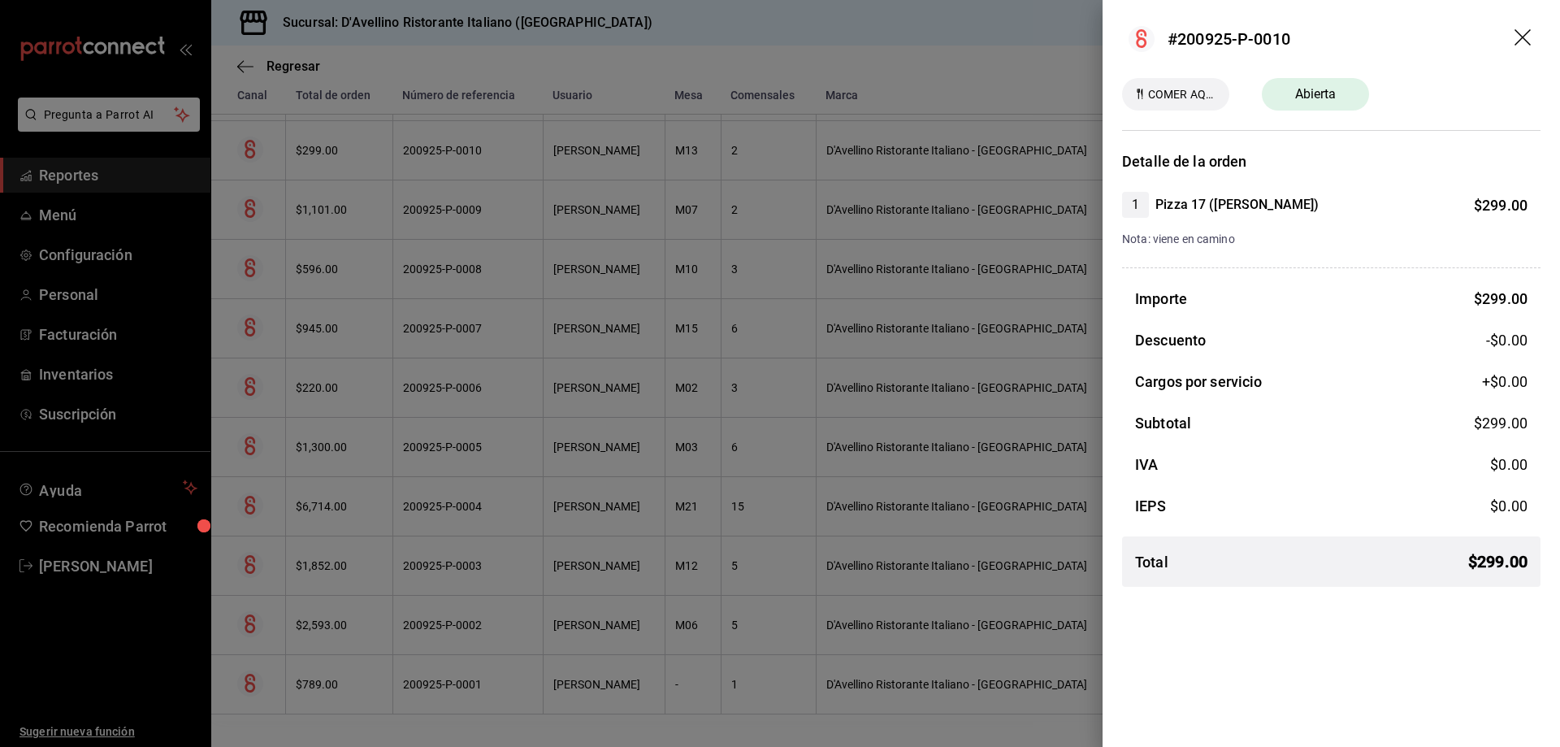
click at [1527, 41] on icon "drag" at bounding box center [1523, 38] width 19 height 19
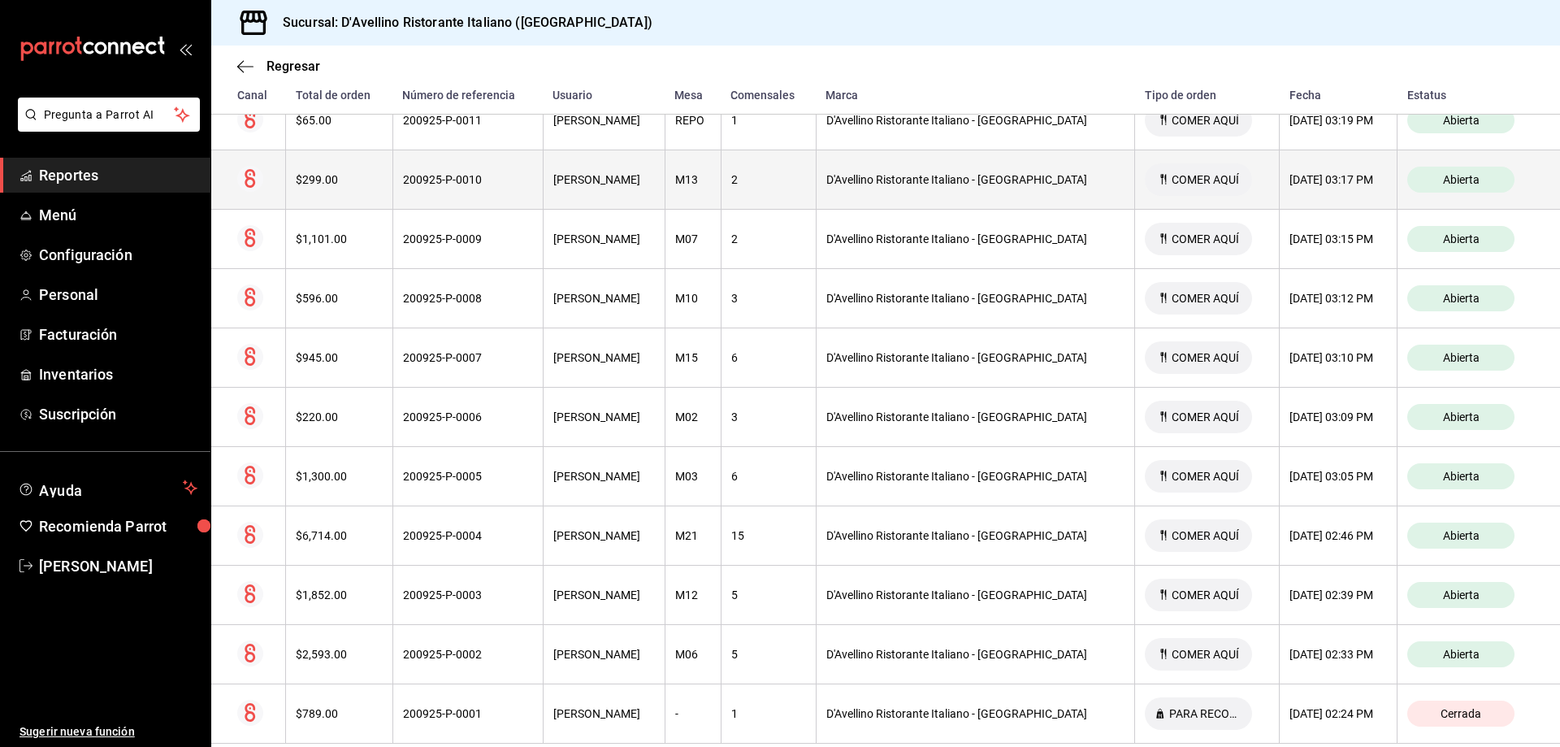
scroll to position [355, 0]
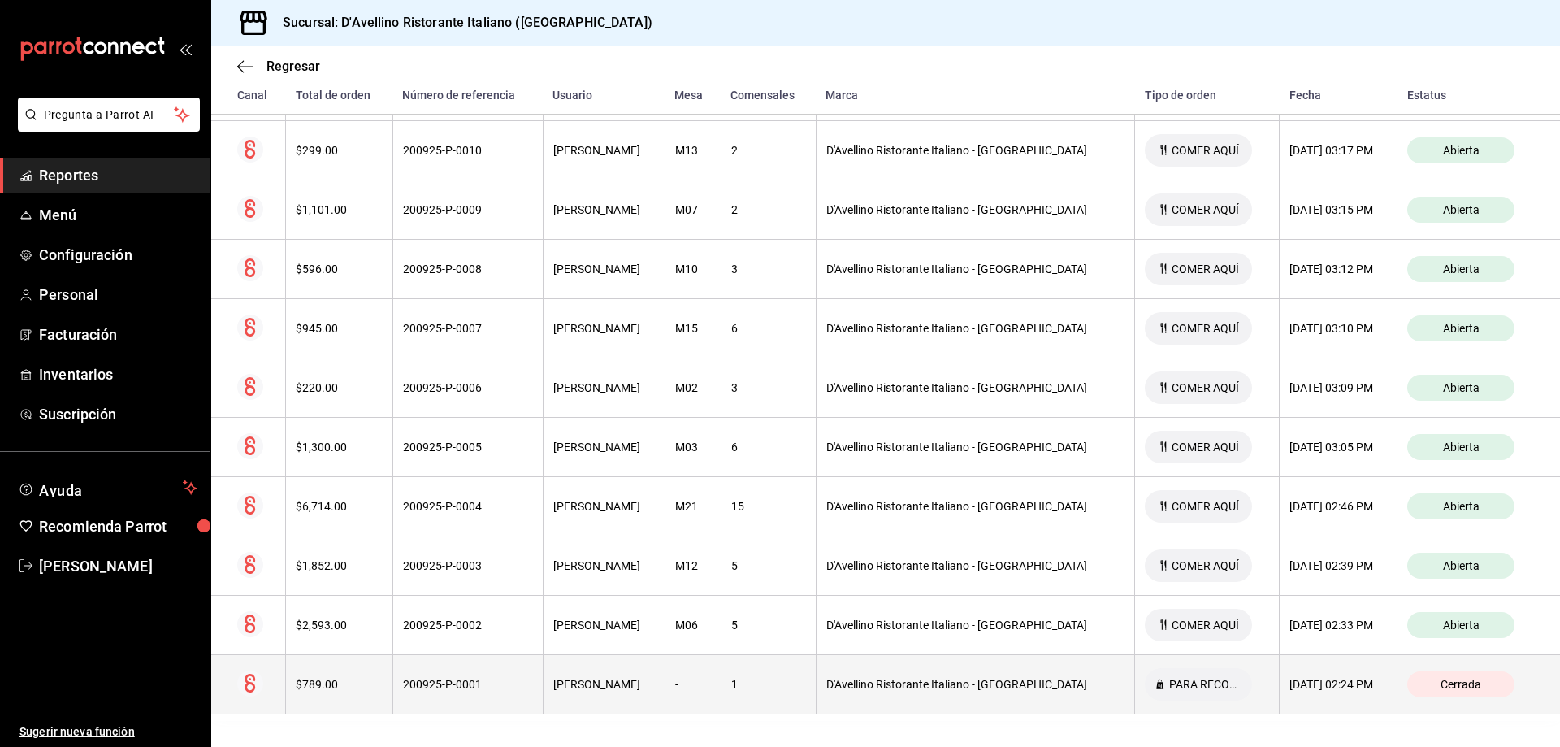
click at [1434, 678] on span "Cerrada" at bounding box center [1461, 684] width 54 height 13
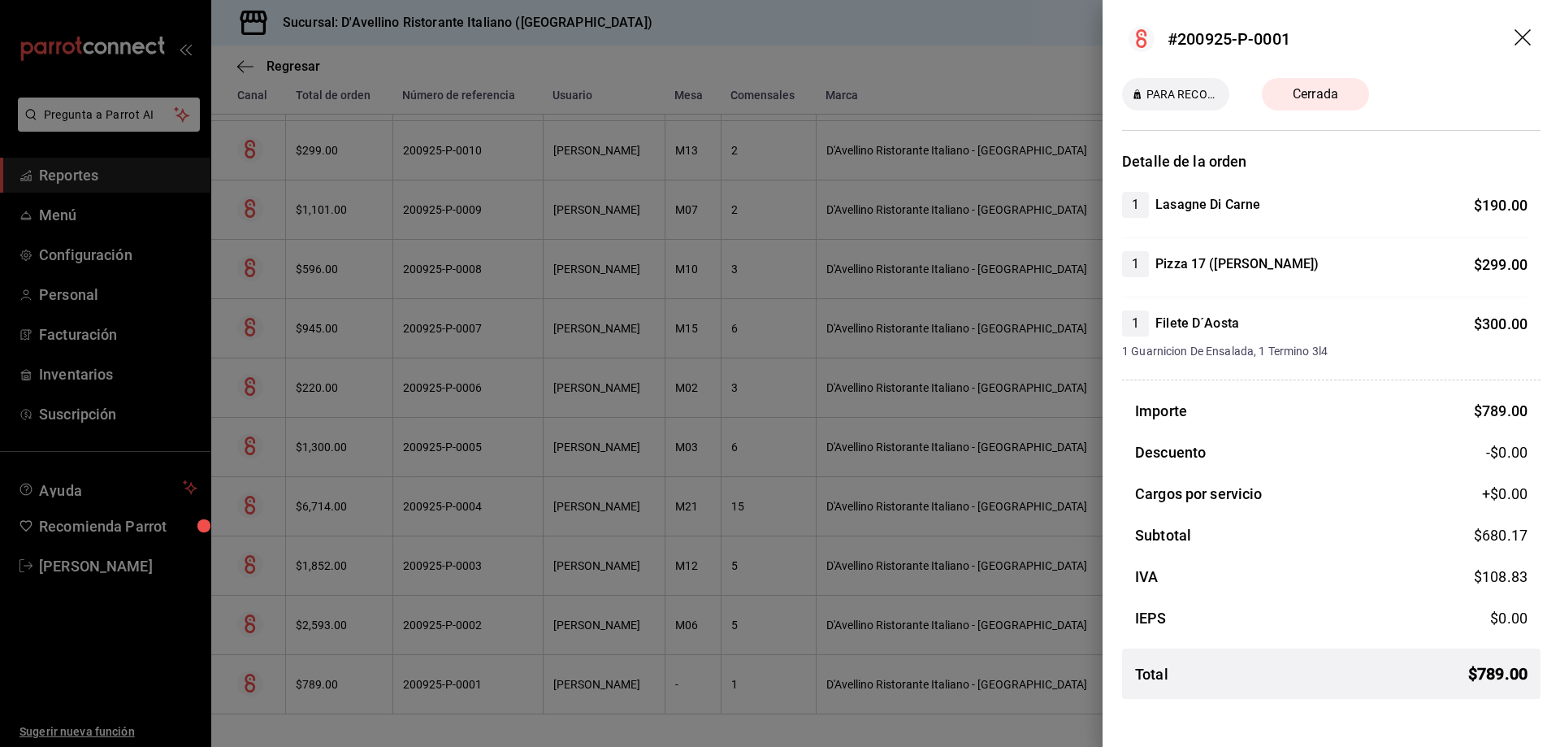
click at [759, 416] on div at bounding box center [780, 373] width 1560 height 747
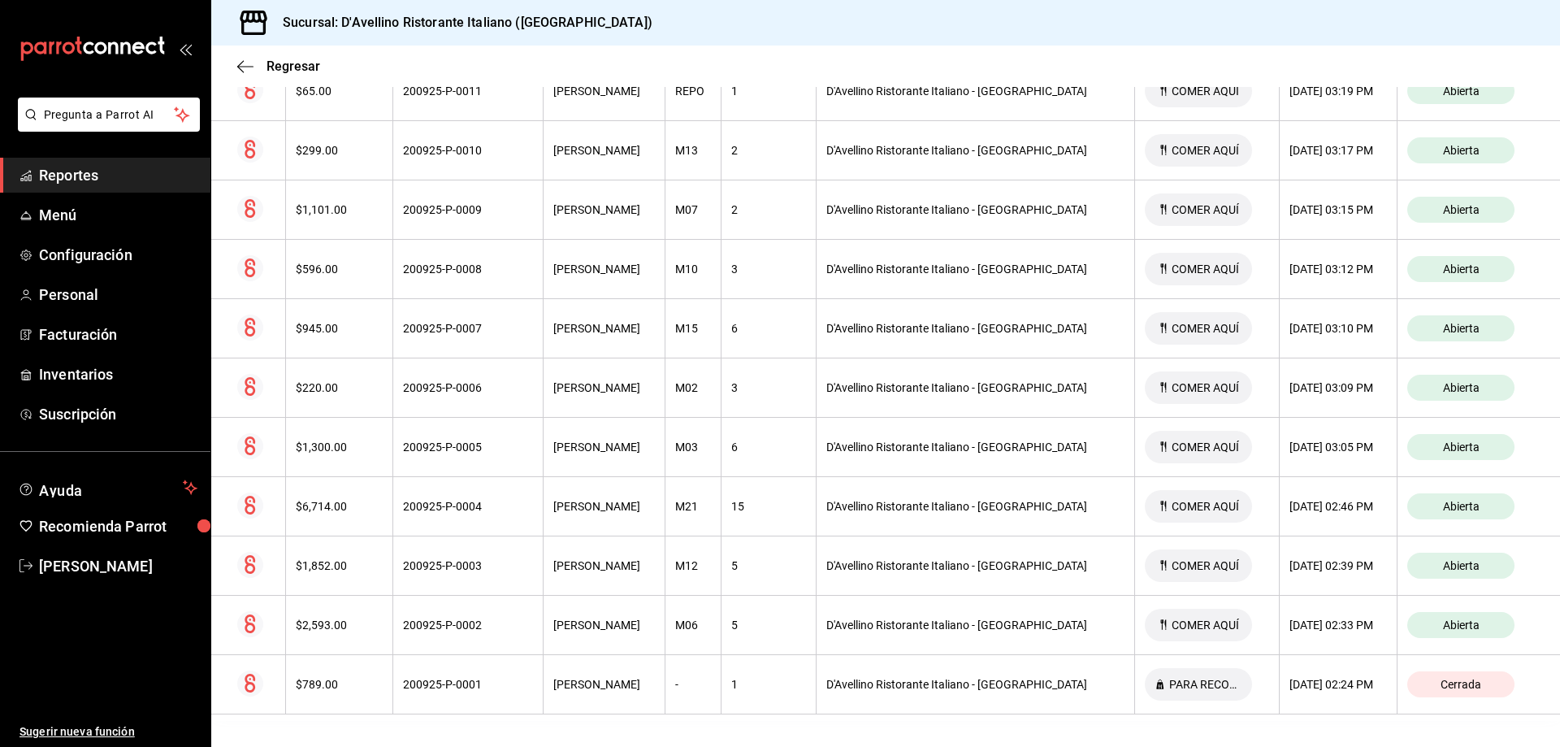
scroll to position [0, 0]
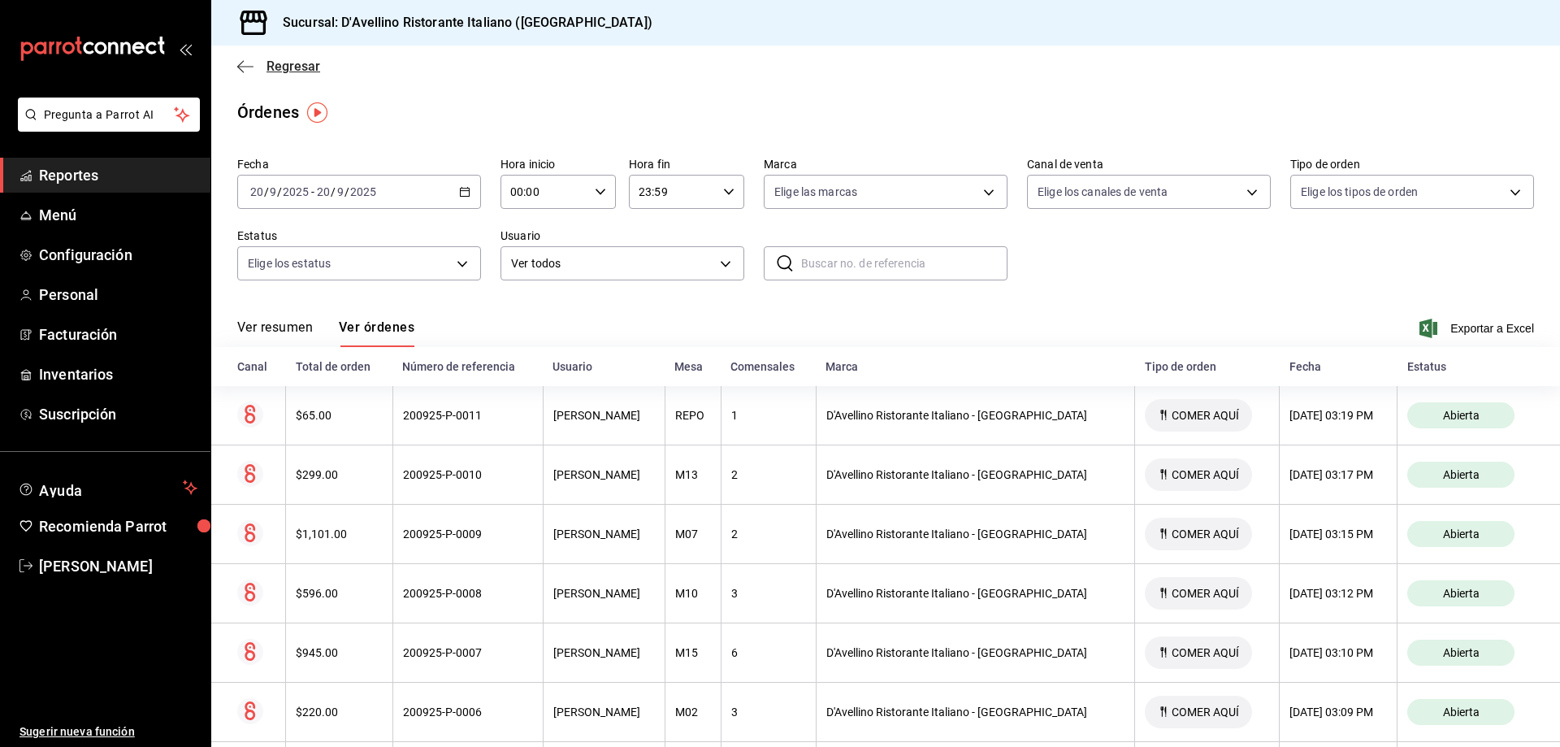
click at [276, 68] on span "Regresar" at bounding box center [293, 65] width 54 height 15
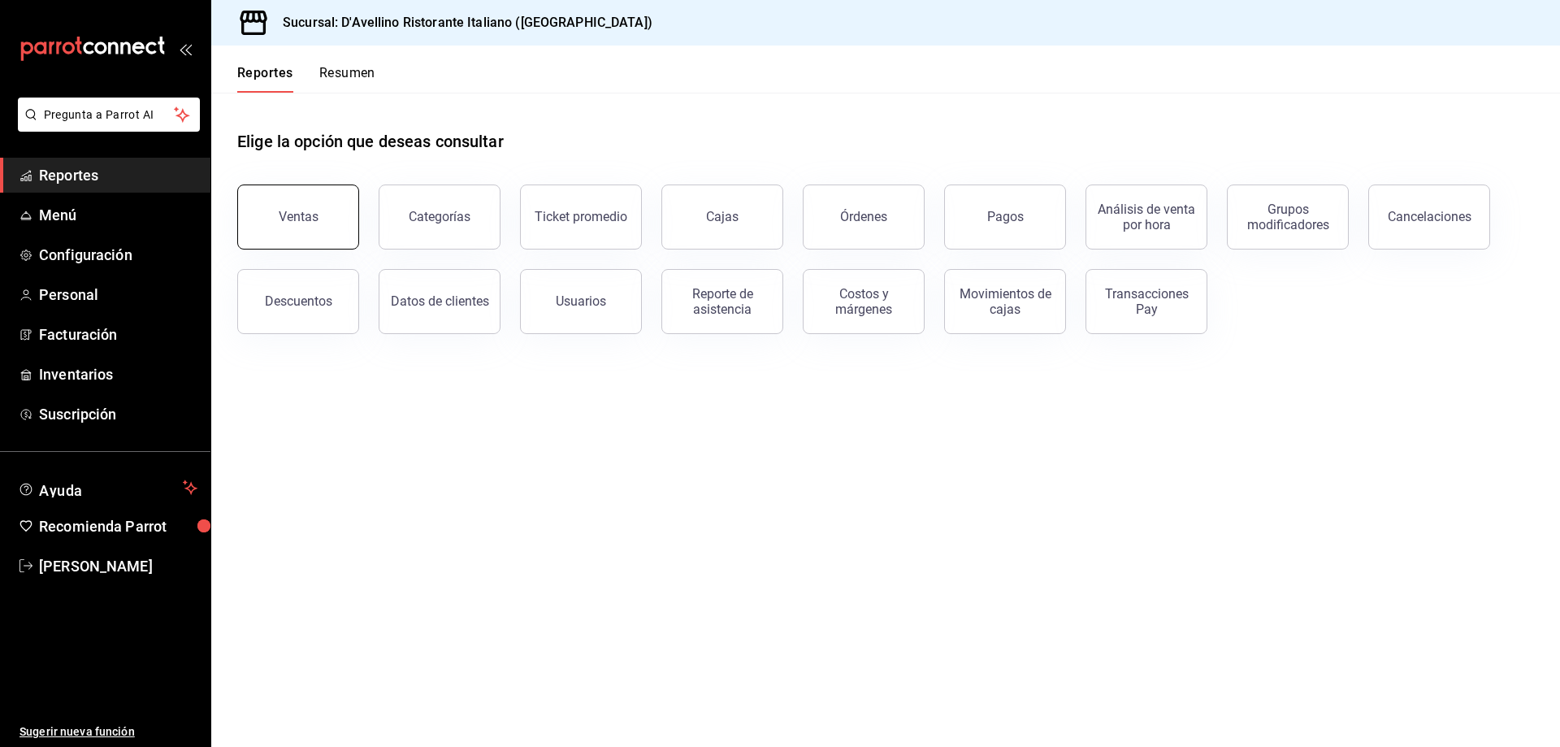
click at [279, 225] on button "Ventas" at bounding box center [298, 216] width 122 height 65
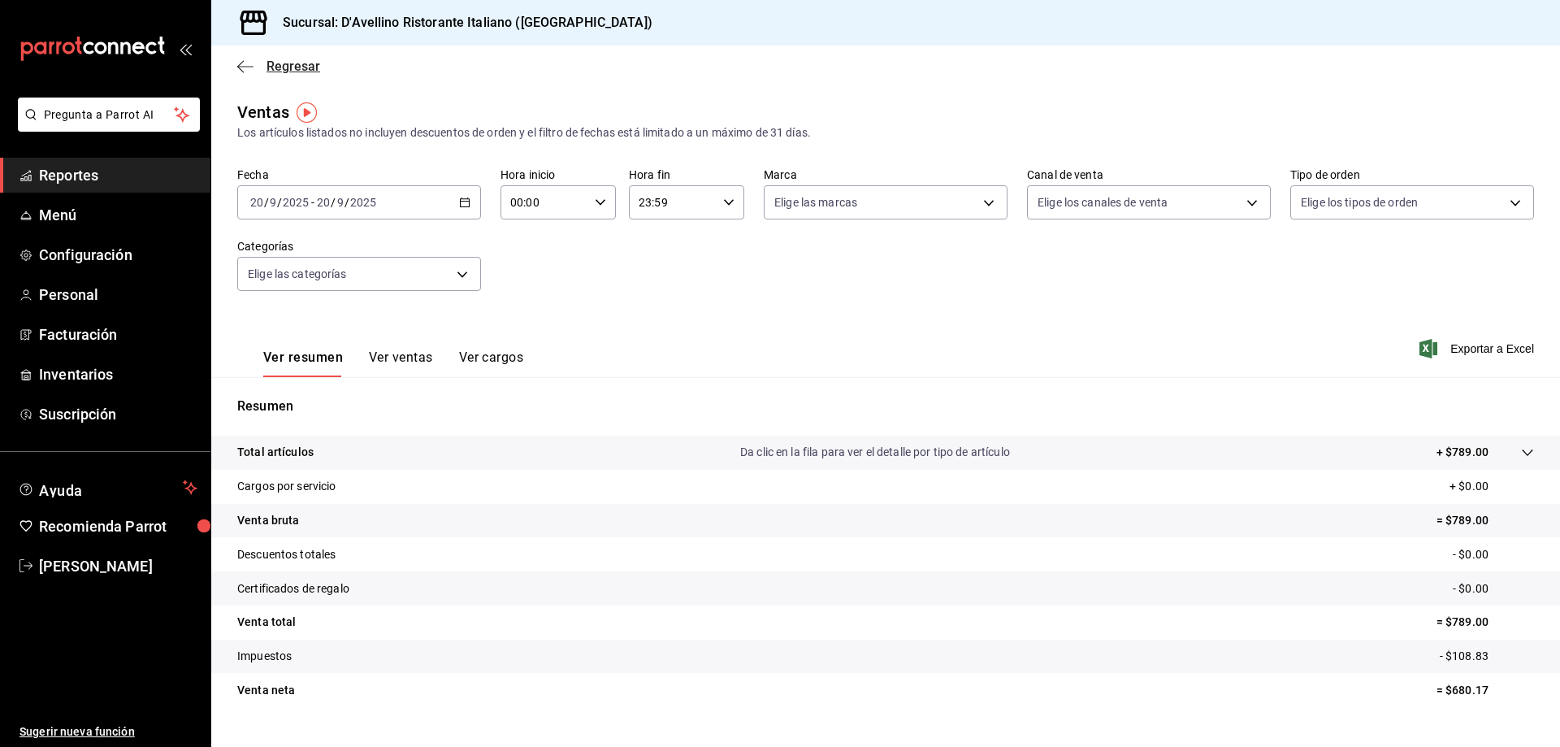
click at [285, 67] on span "Regresar" at bounding box center [293, 65] width 54 height 15
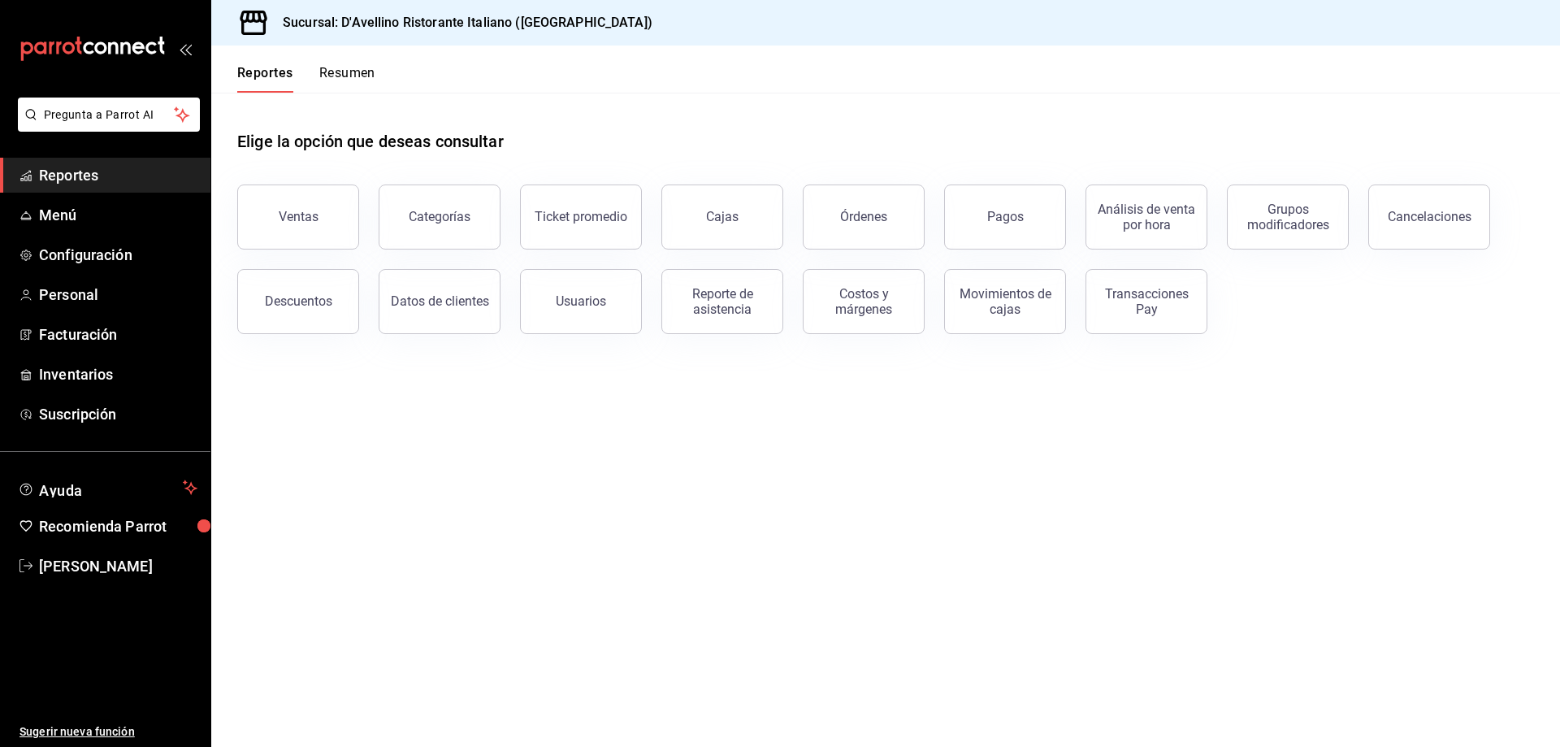
click at [95, 173] on span "Reportes" at bounding box center [118, 175] width 158 height 22
click at [700, 305] on div "Reporte de asistencia" at bounding box center [722, 301] width 101 height 31
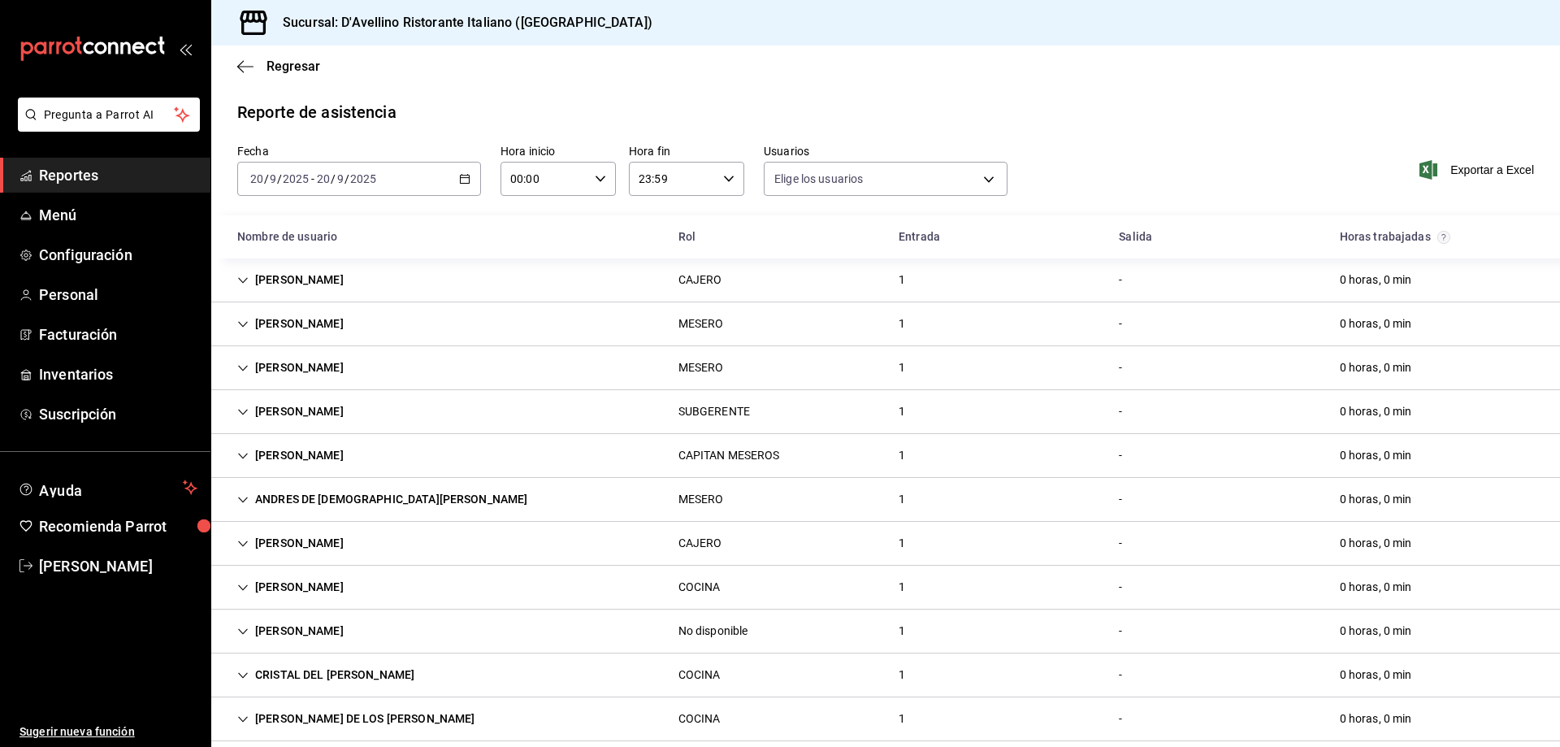
type input "fbaa1dcd-9b1b-42d3-8417-c392ee4ac69c,c847f7ff-4ec8-4711-b402-dbc889304ff0,82cd9…"
click at [303, 67] on span "Regresar" at bounding box center [293, 65] width 54 height 15
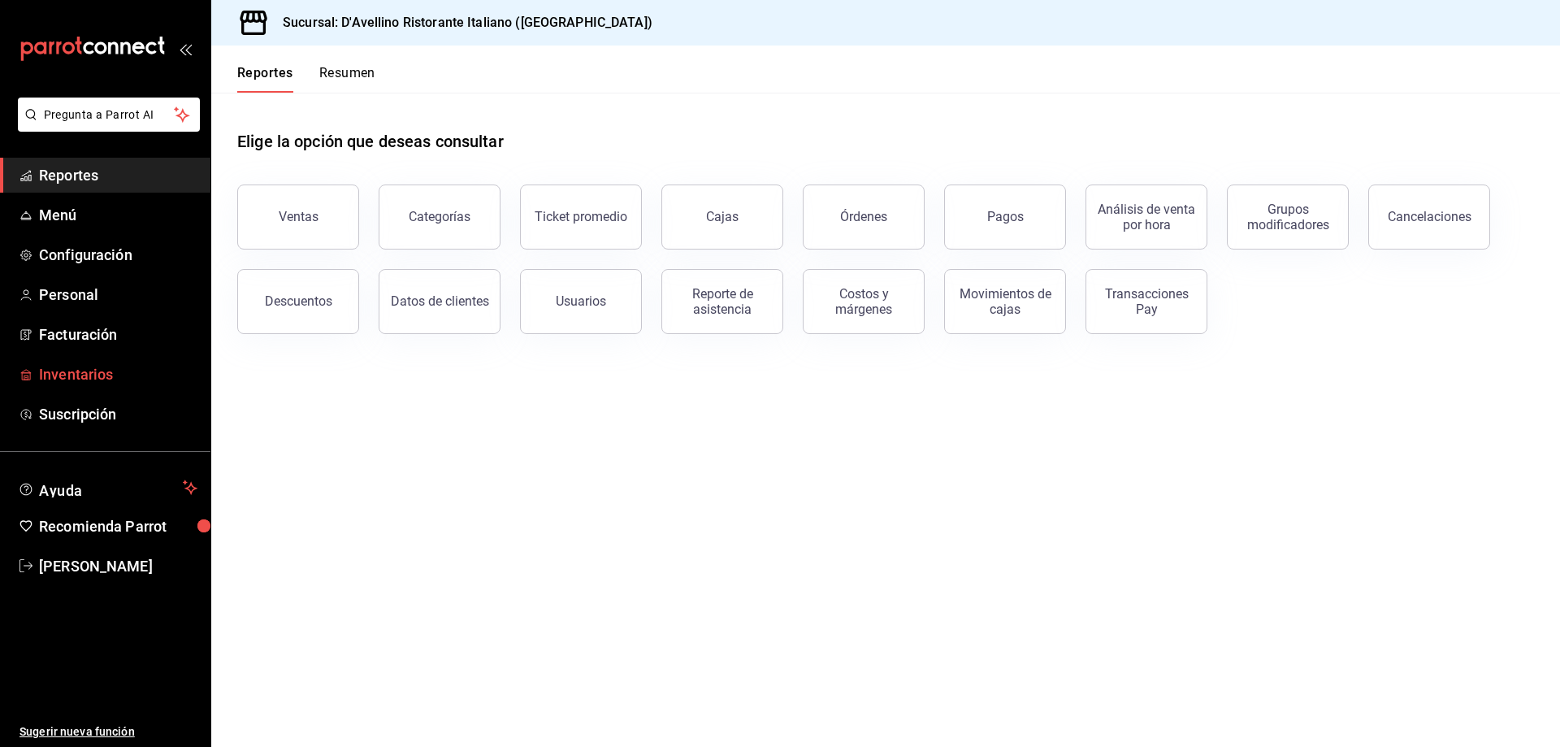
click at [107, 375] on span "Inventarios" at bounding box center [118, 374] width 158 height 22
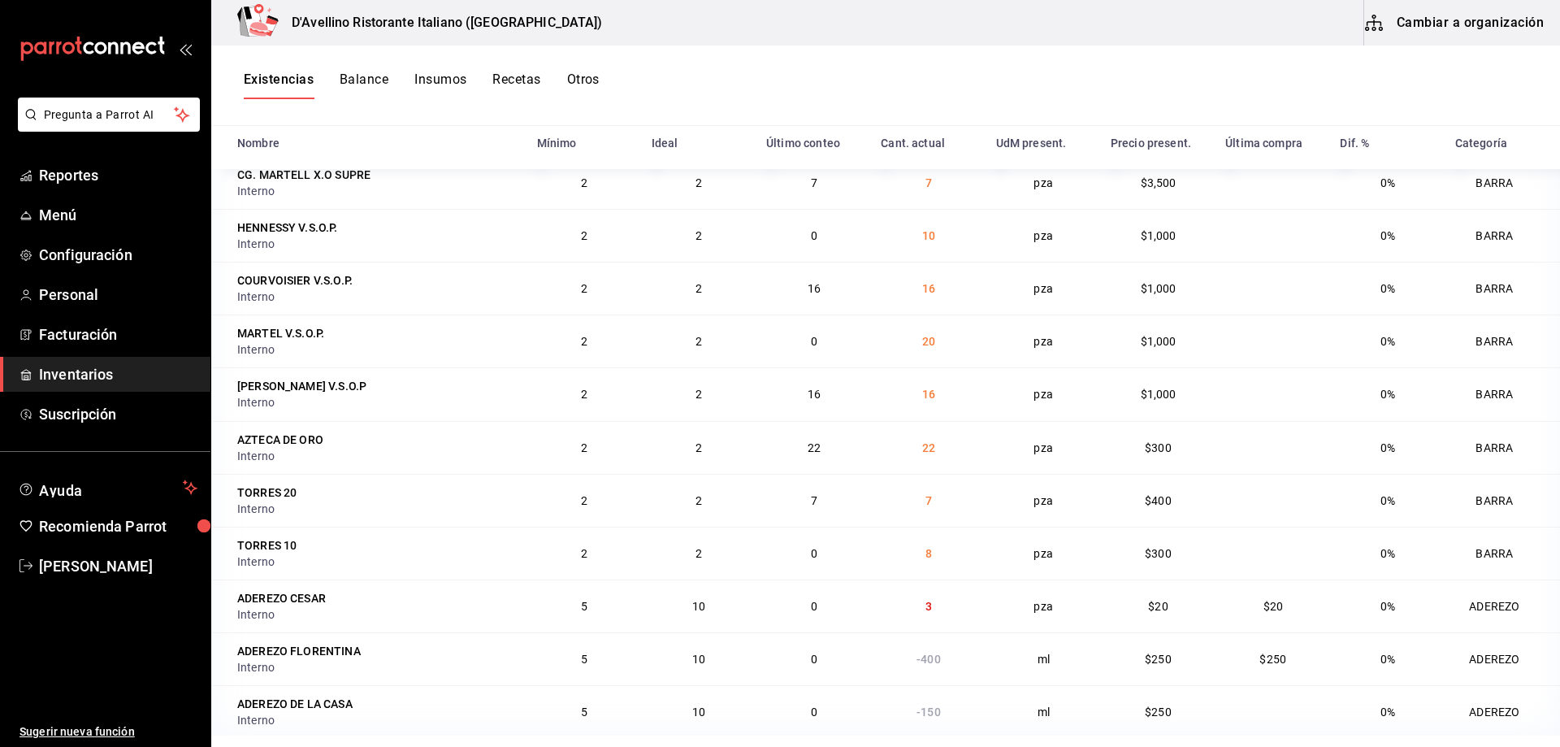
scroll to position [14127, 0]
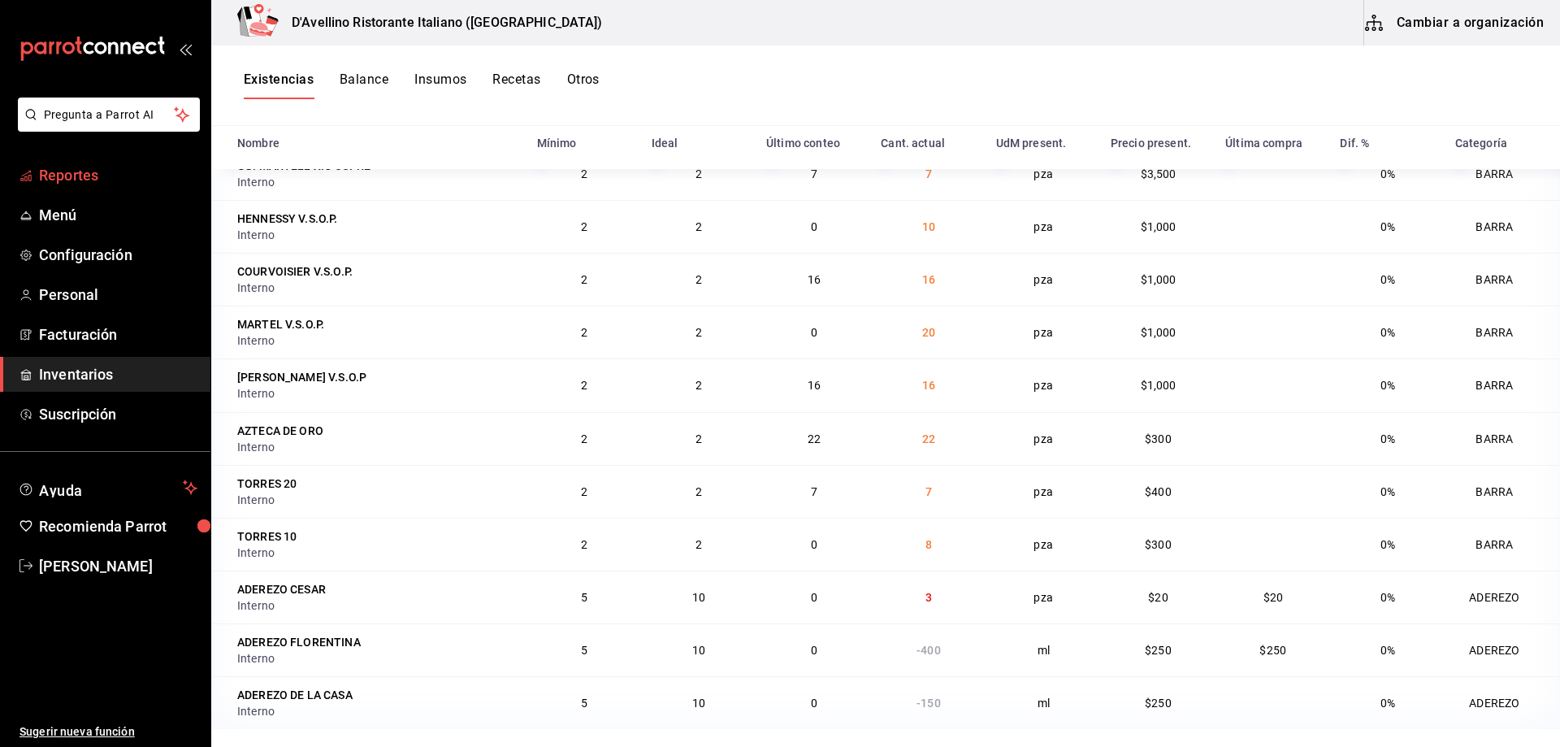
click at [77, 176] on span "Reportes" at bounding box center [118, 175] width 158 height 22
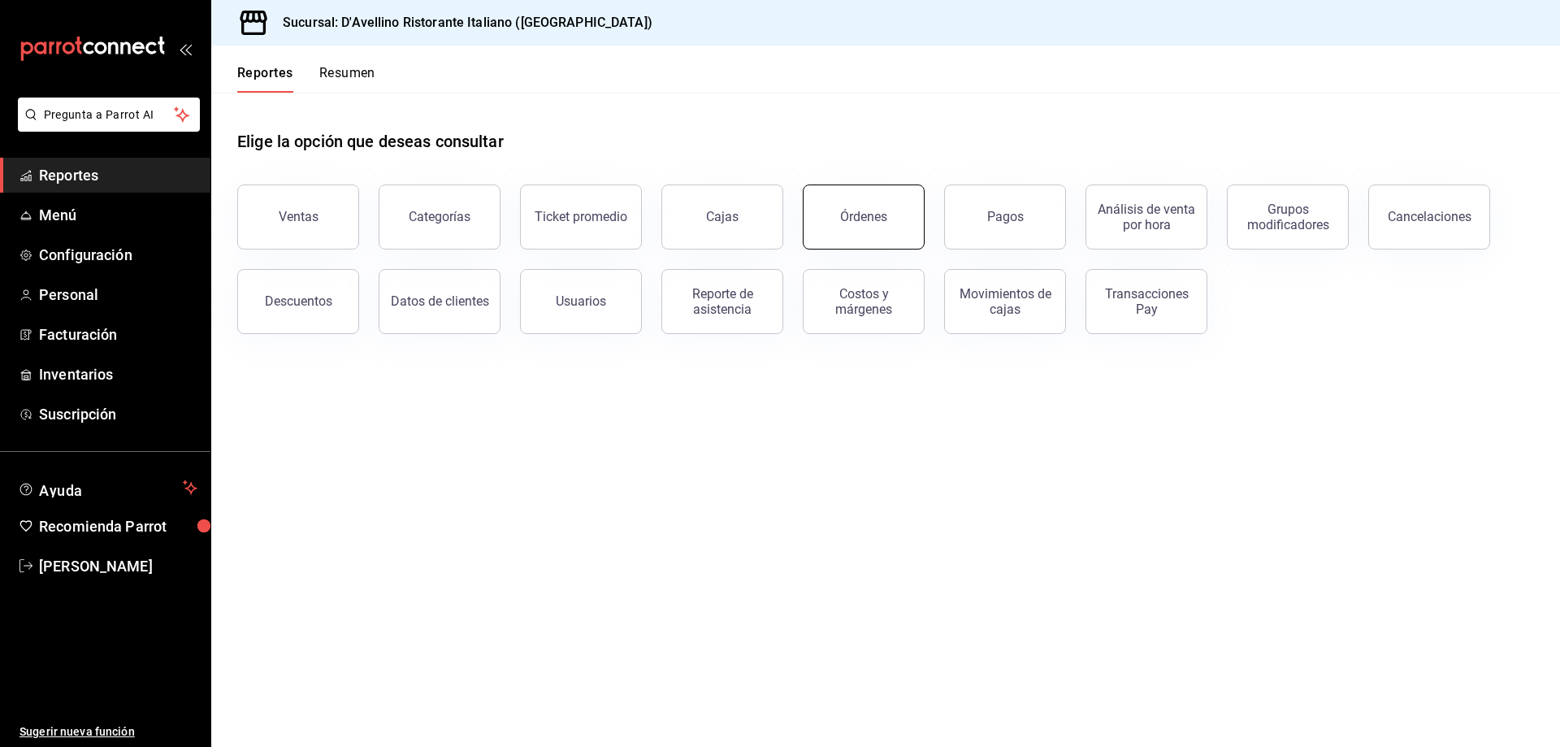
click at [846, 215] on div "Órdenes" at bounding box center [863, 216] width 47 height 15
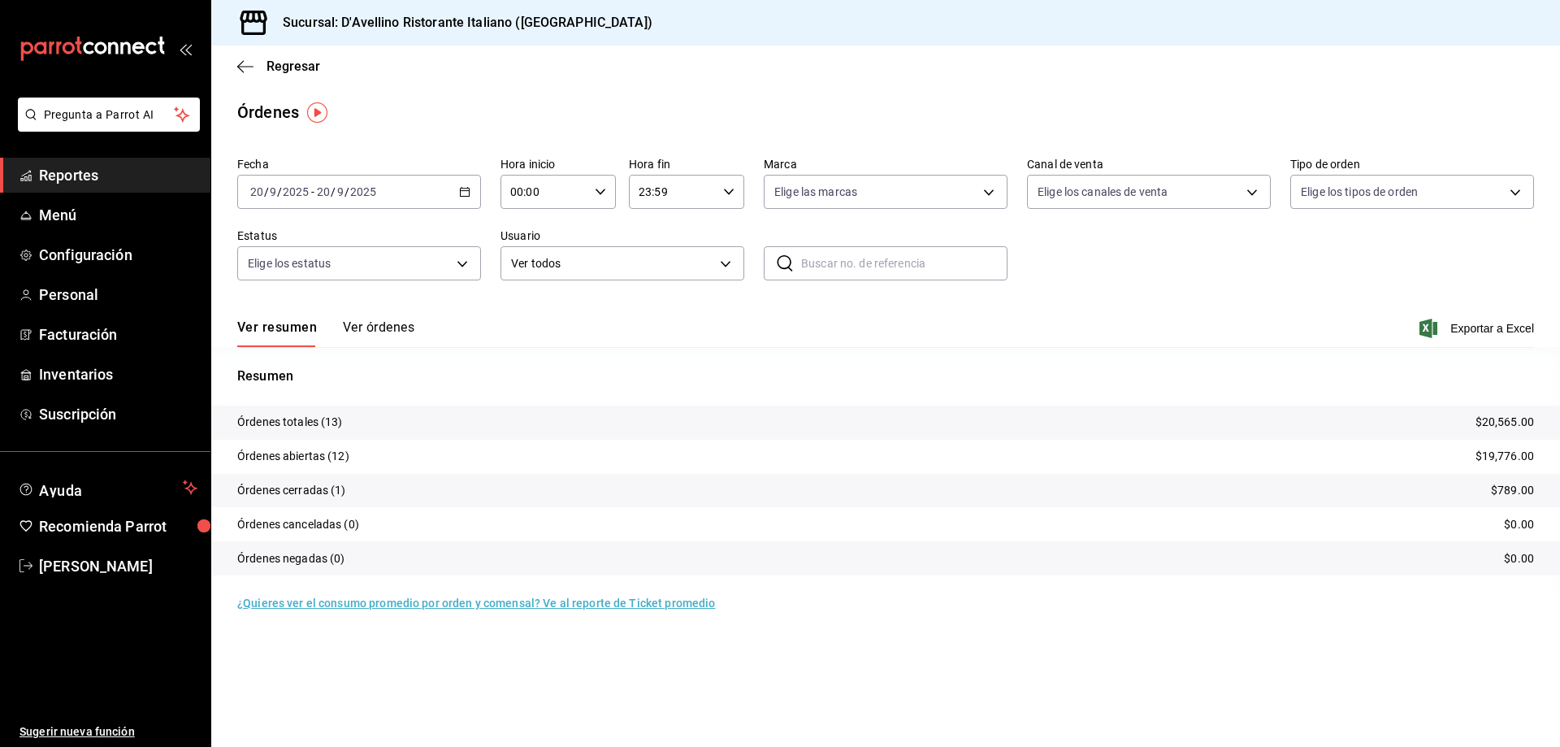
click at [375, 323] on button "Ver órdenes" at bounding box center [378, 333] width 71 height 28
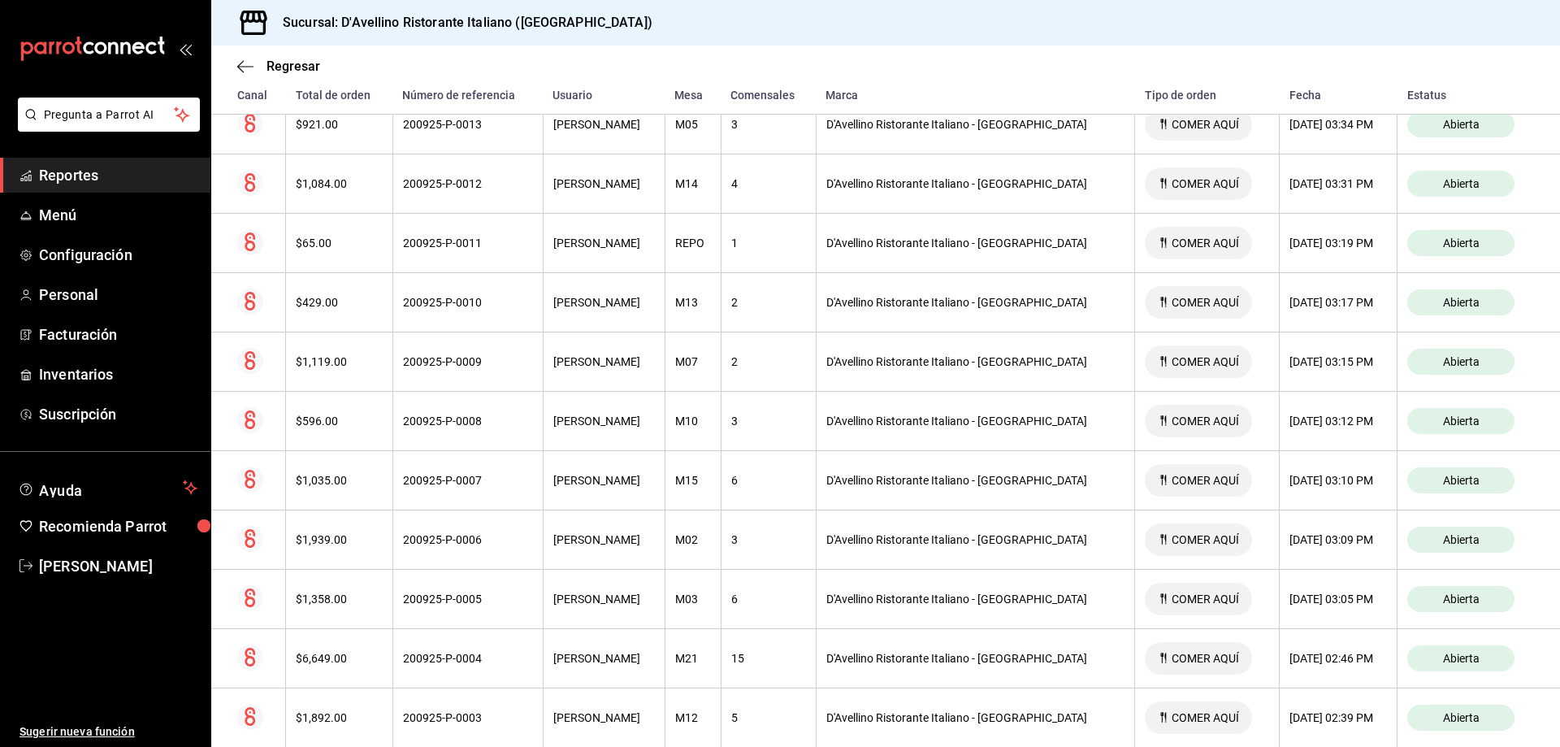
scroll to position [311, 0]
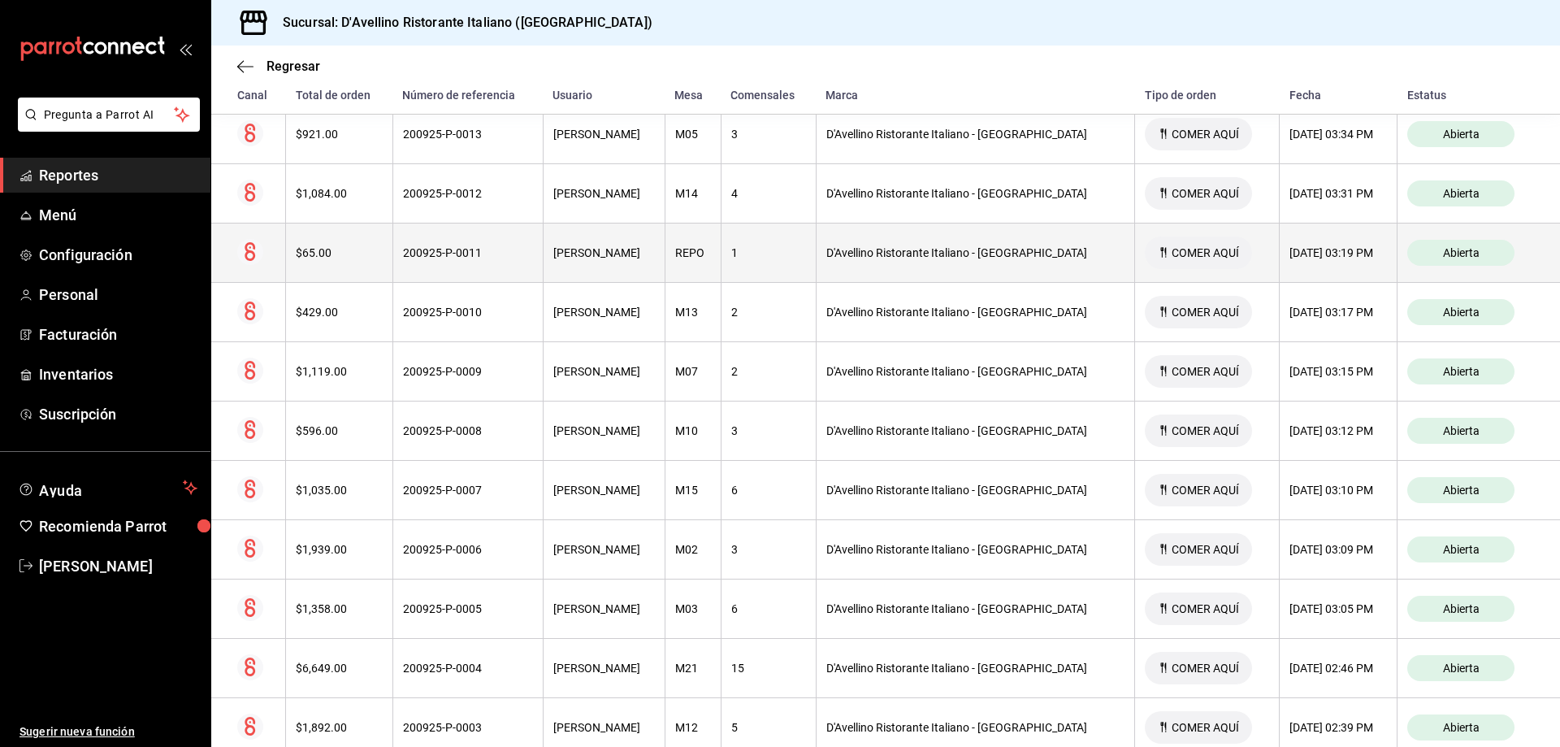
click at [1436, 256] on span "Abierta" at bounding box center [1461, 252] width 50 height 13
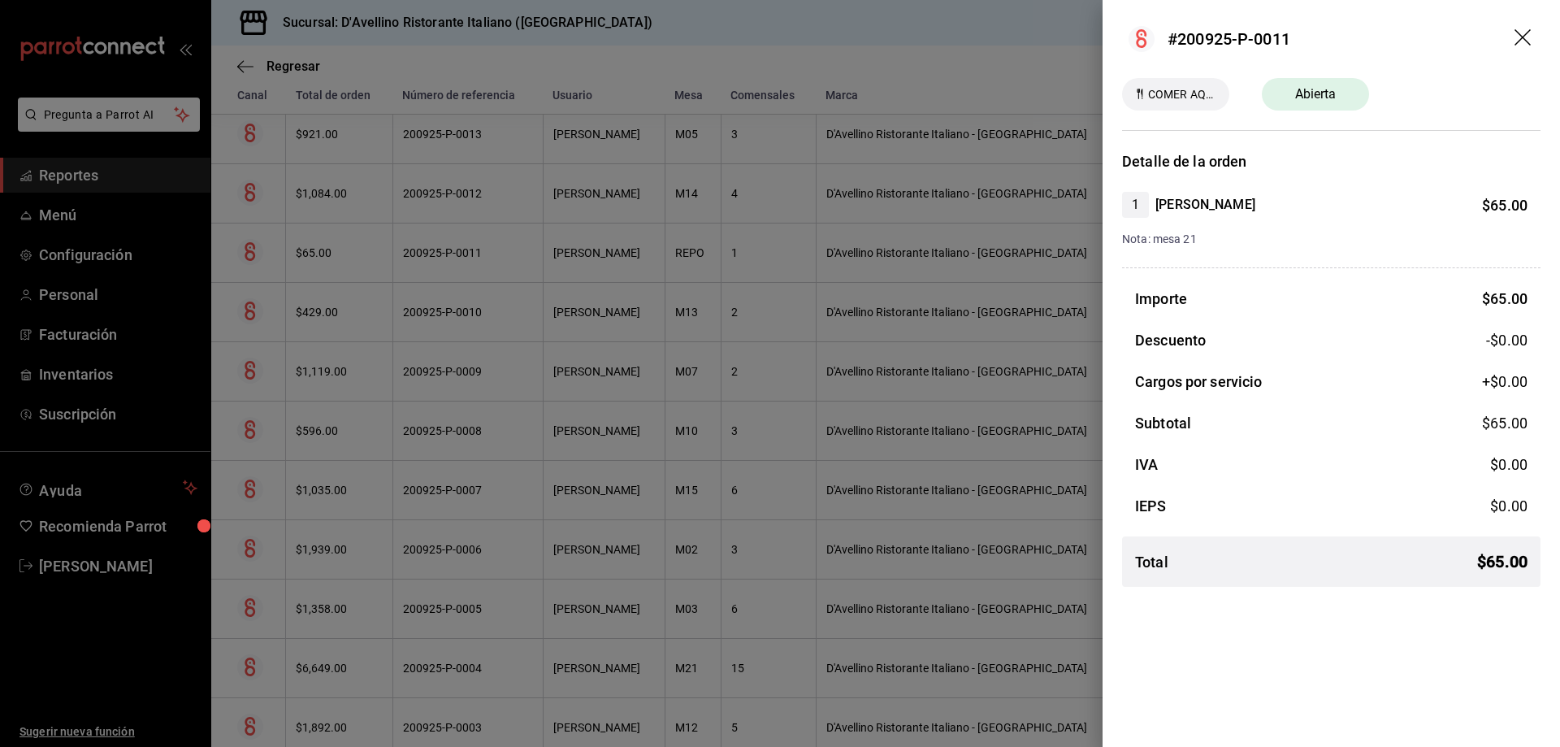
click at [1527, 28] on header "#200925-P-0011" at bounding box center [1330, 39] width 457 height 78
click at [1523, 34] on icon "drag" at bounding box center [1523, 38] width 19 height 19
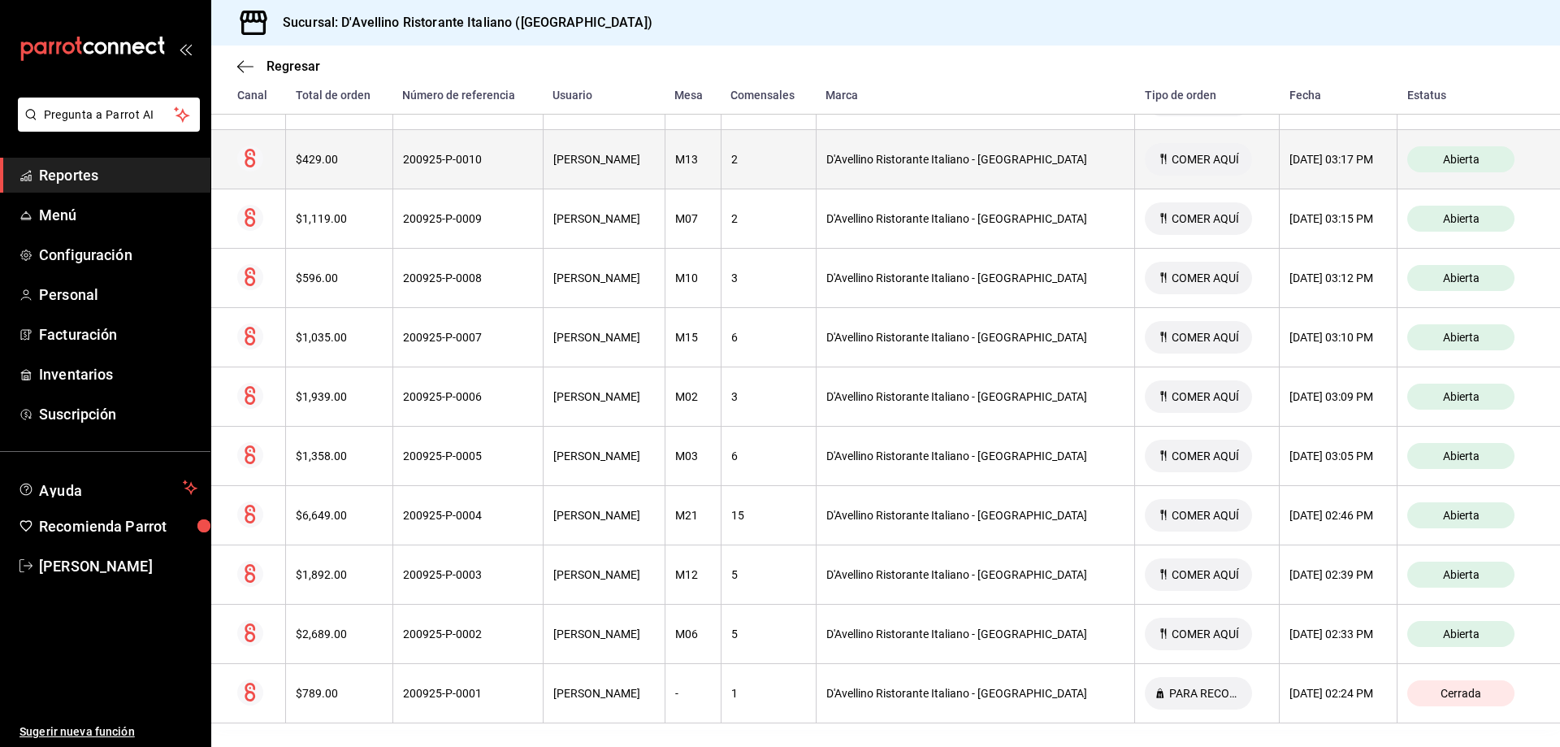
scroll to position [474, 0]
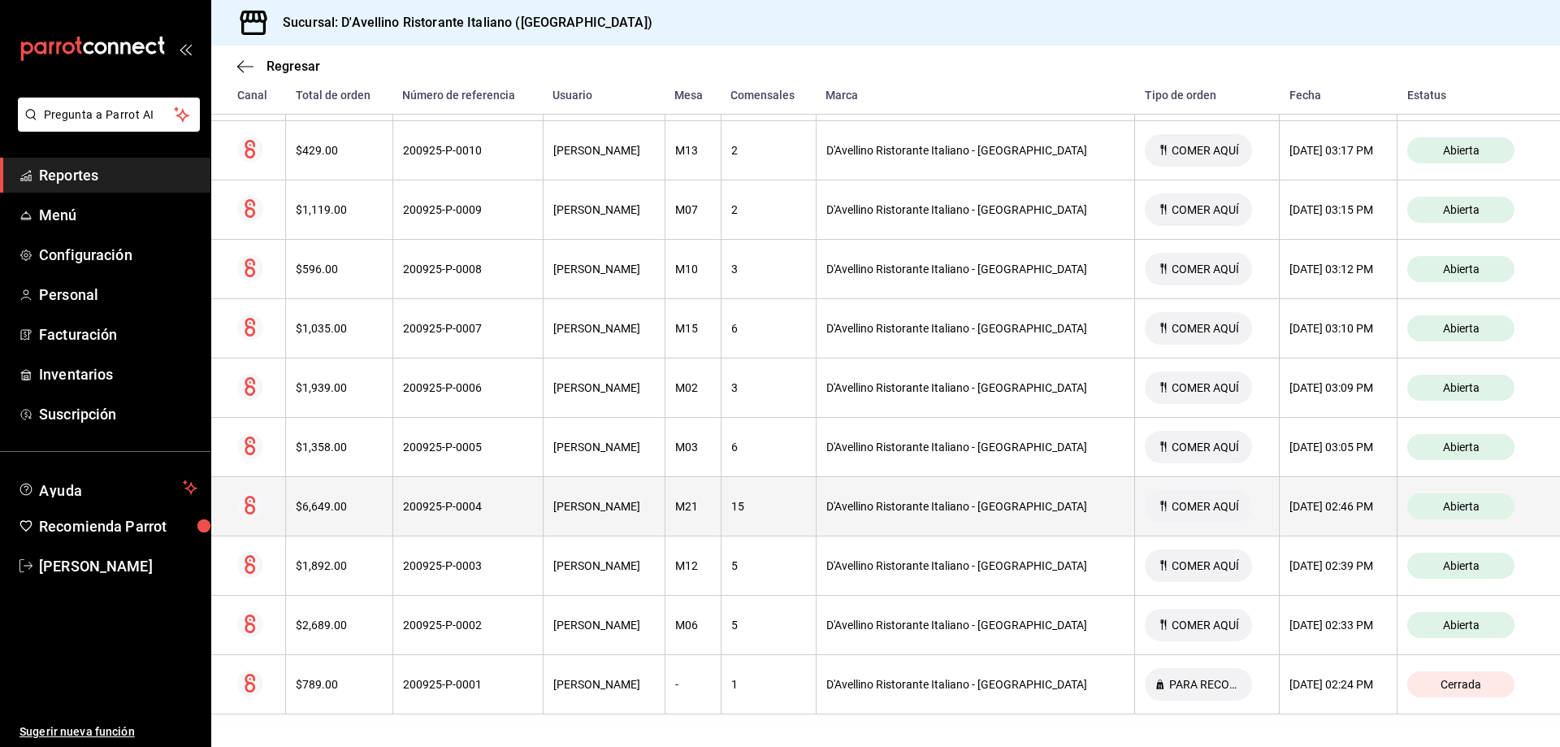
click at [935, 502] on div "D'Avellino Ristorante Italiano - Chiapas" at bounding box center [975, 506] width 298 height 13
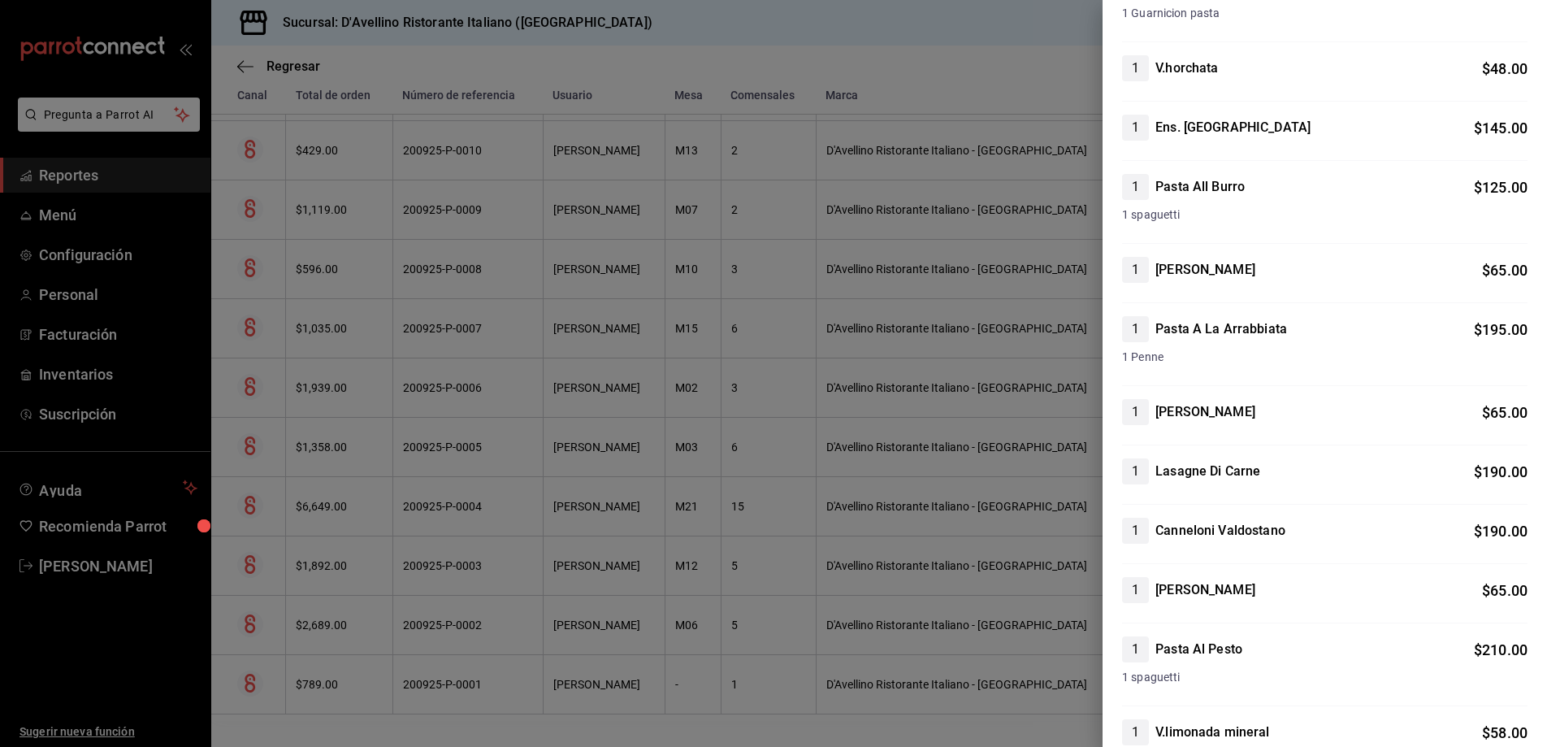
scroll to position [0, 0]
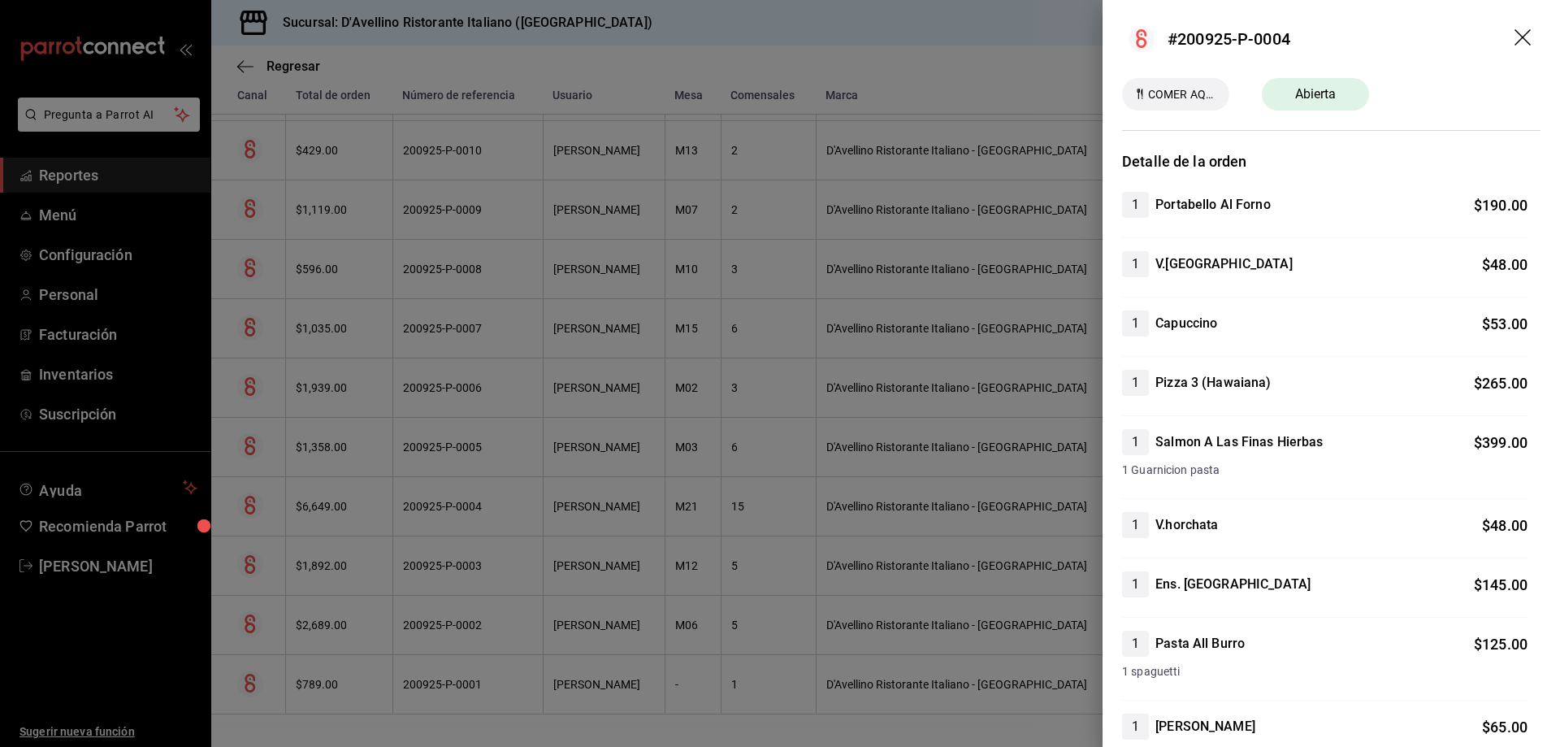
click at [1514, 32] on icon "drag" at bounding box center [1523, 38] width 19 height 19
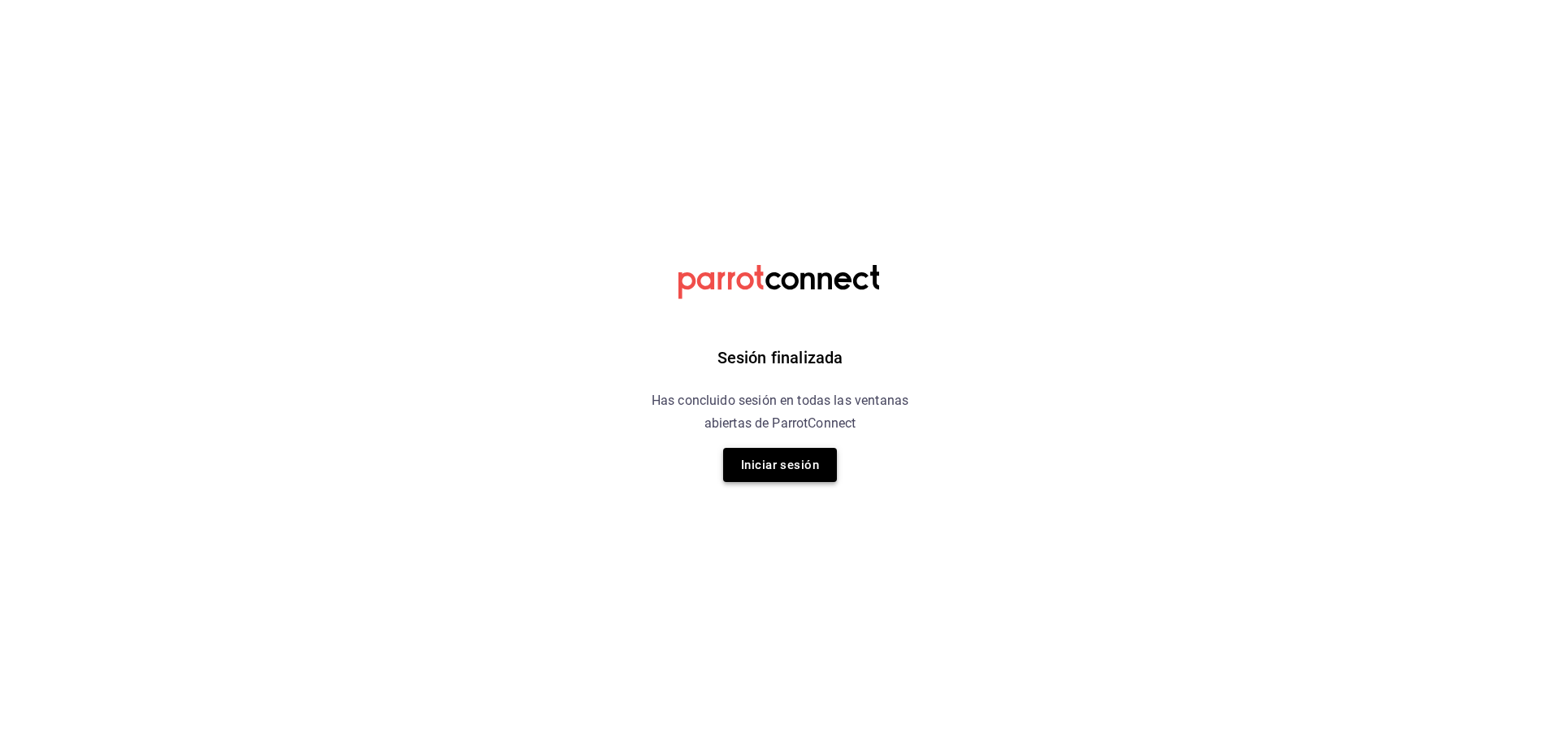
click at [798, 465] on button "Iniciar sesión" at bounding box center [780, 465] width 114 height 34
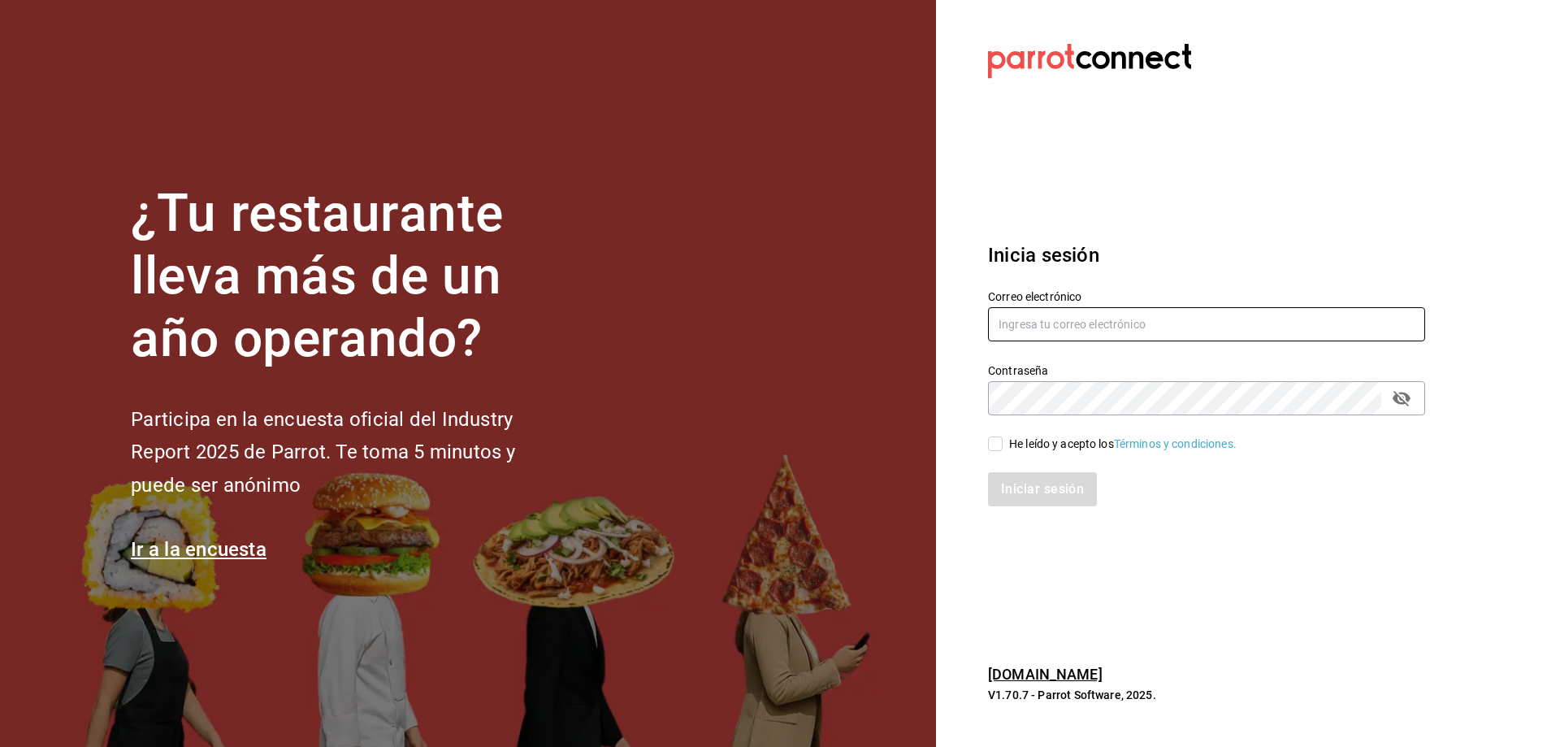
type input "chefabelino17@gmail.com"
click at [1038, 305] on div "Correo electrónico chefabelino17@gmail.com" at bounding box center [1206, 316] width 437 height 54
click at [994, 444] on input "He leído y acepto los Términos y condiciones." at bounding box center [995, 443] width 15 height 15
checkbox input "true"
click at [1405, 396] on icon "passwordField" at bounding box center [1401, 398] width 18 height 15
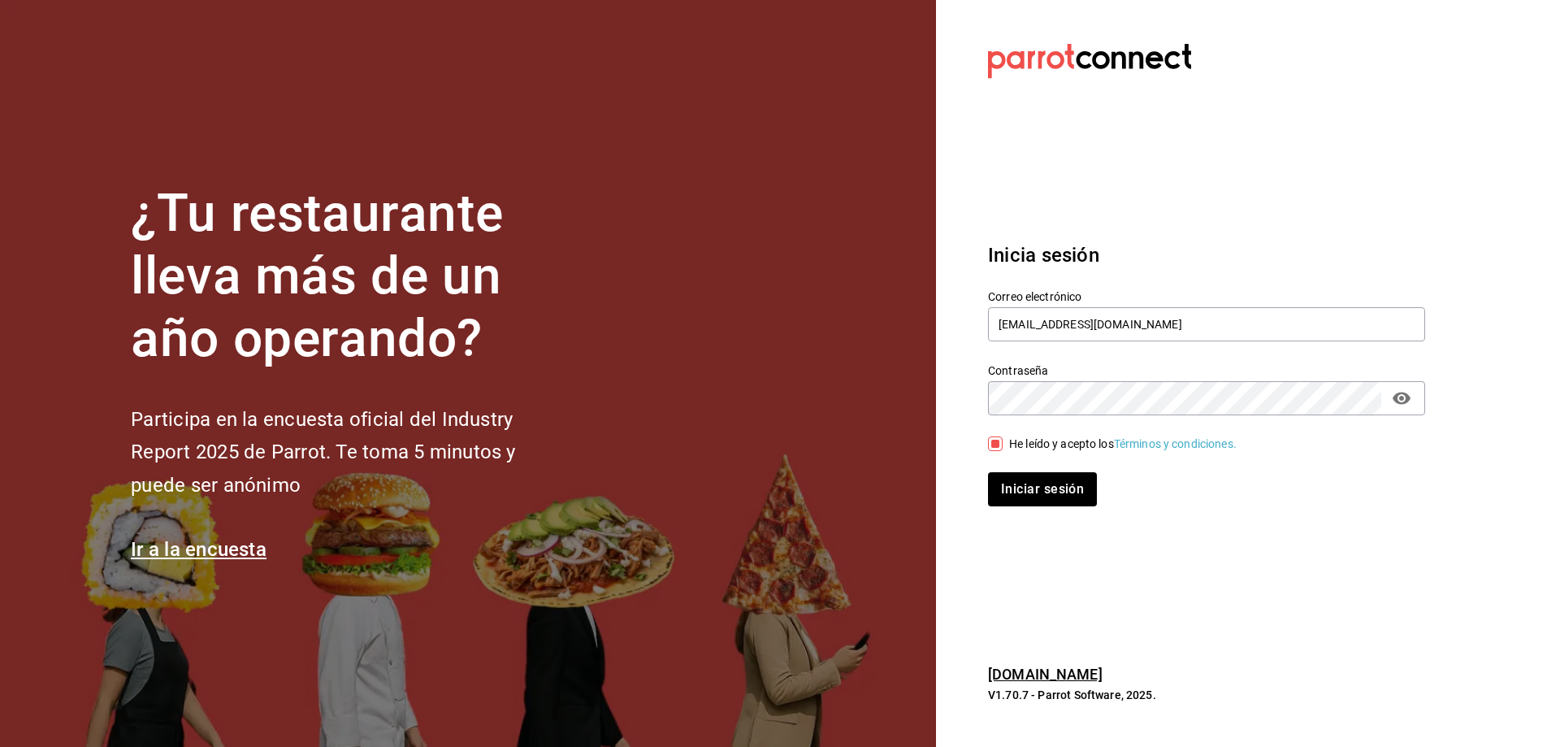
click at [1405, 396] on icon "passwordField" at bounding box center [1401, 398] width 18 height 12
click at [1026, 487] on button "Iniciar sesión" at bounding box center [1043, 489] width 110 height 34
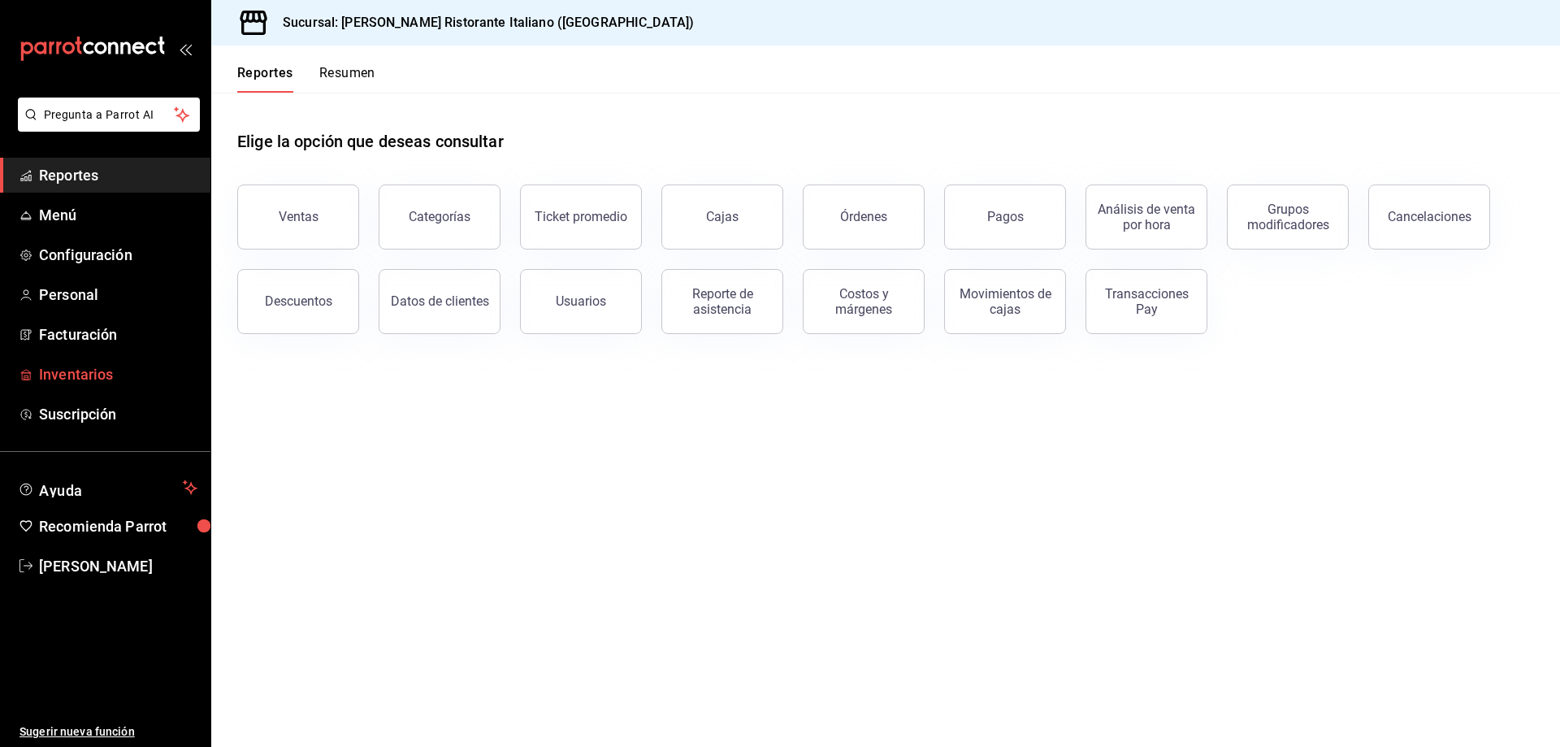
click at [110, 375] on span "Inventarios" at bounding box center [118, 374] width 158 height 22
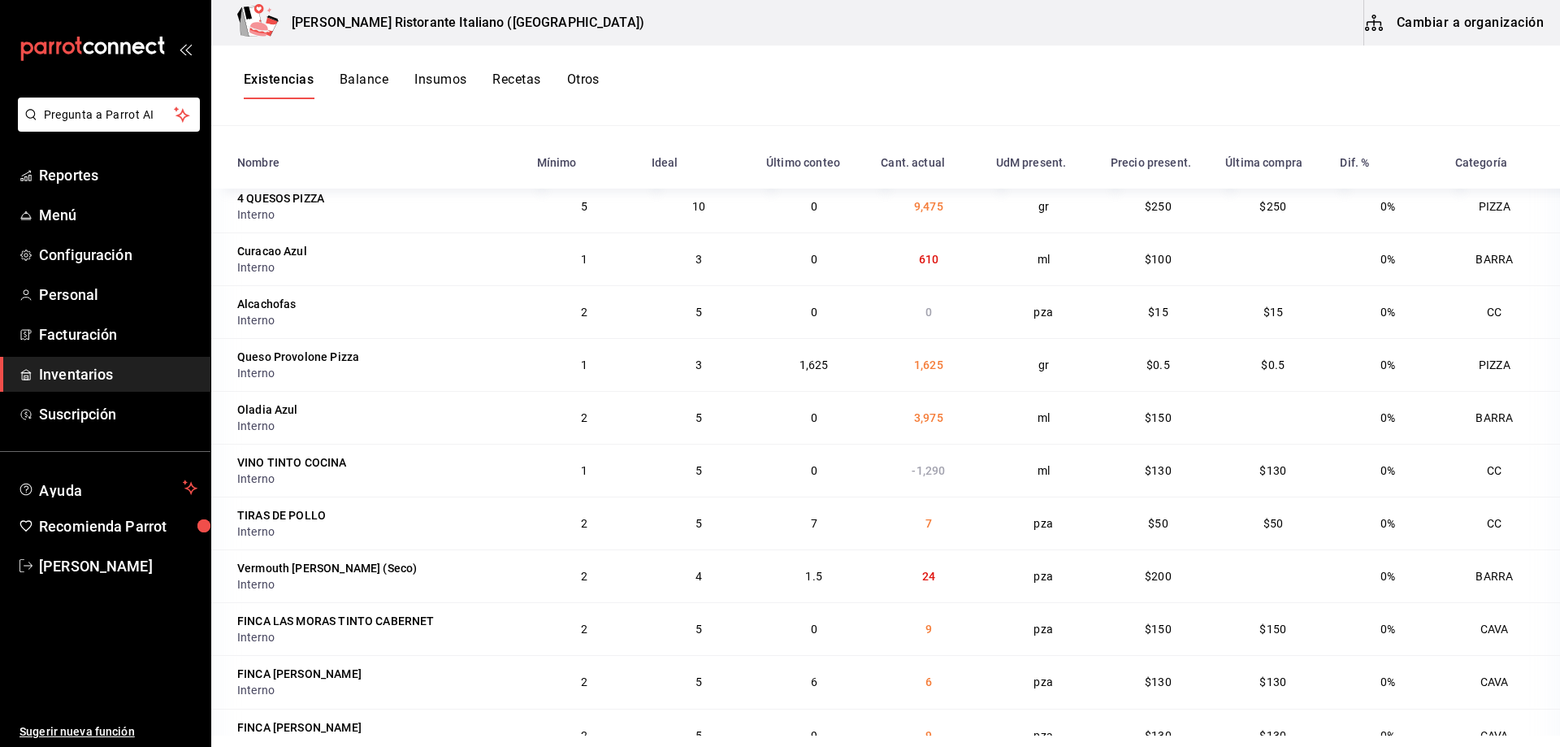
scroll to position [199, 0]
